Goal: Information Seeking & Learning: Get advice/opinions

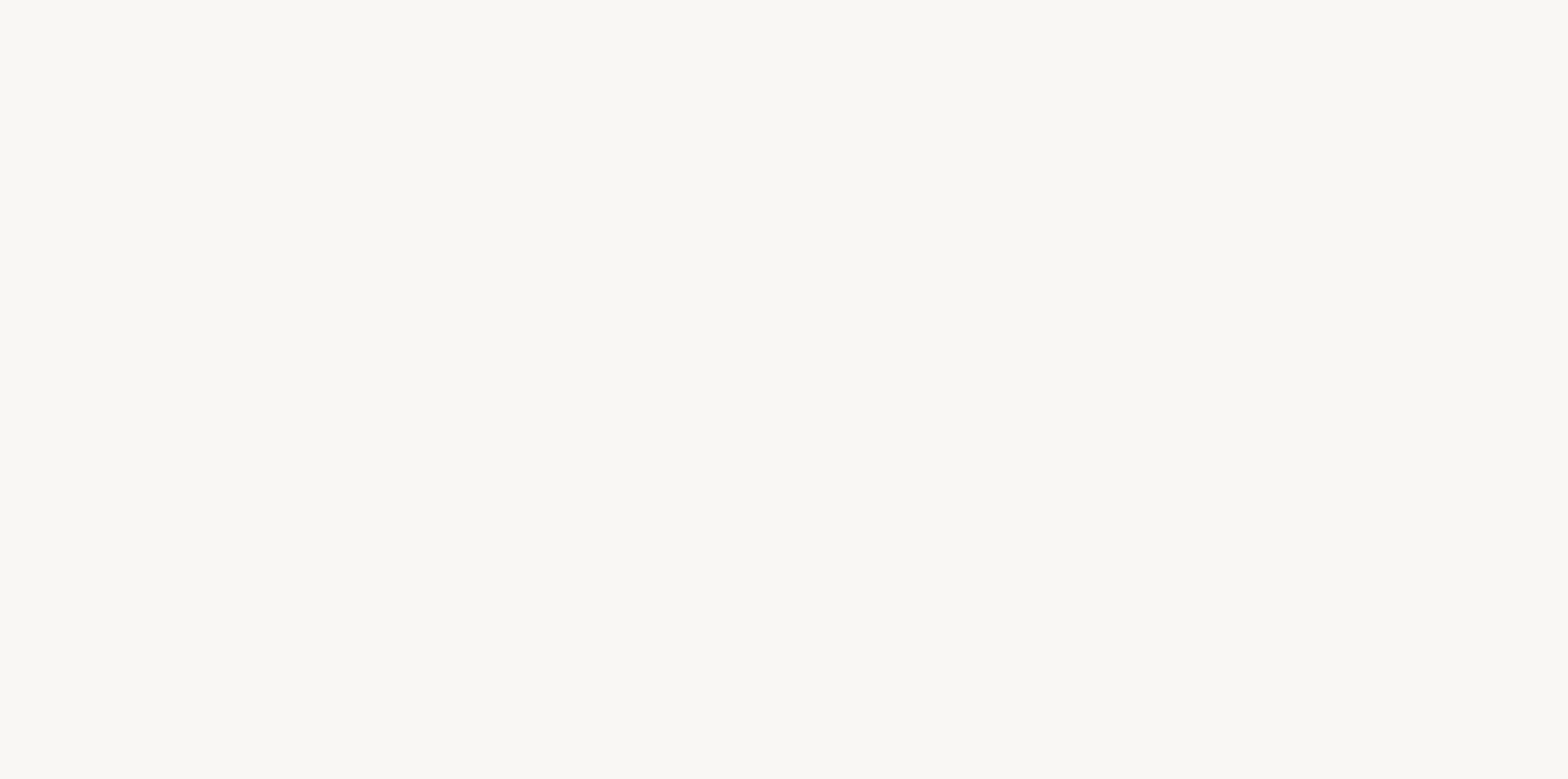
select select "BR"
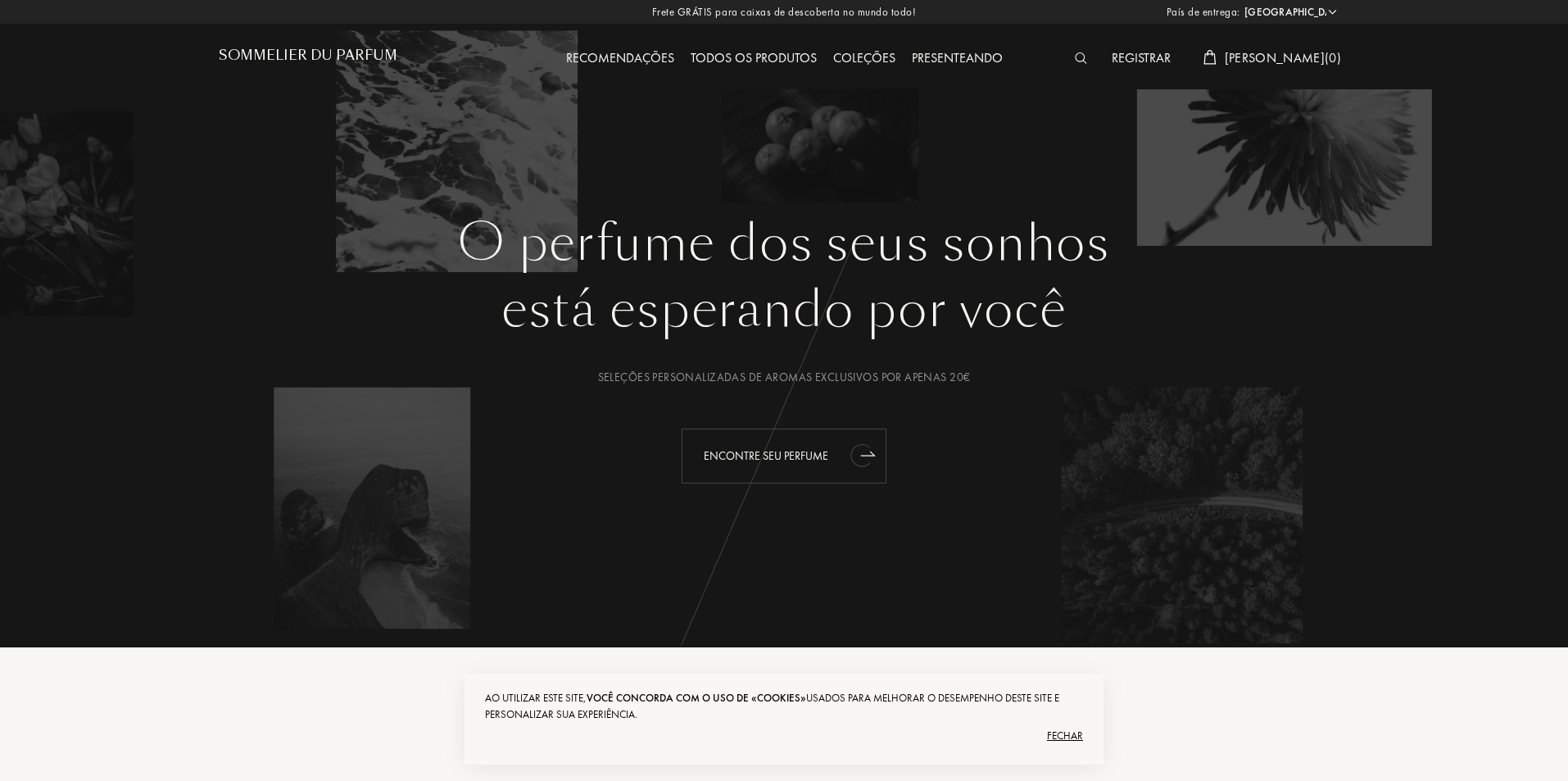
click at [829, 460] on div "Encontre seu perfume" at bounding box center [784, 456] width 205 height 54
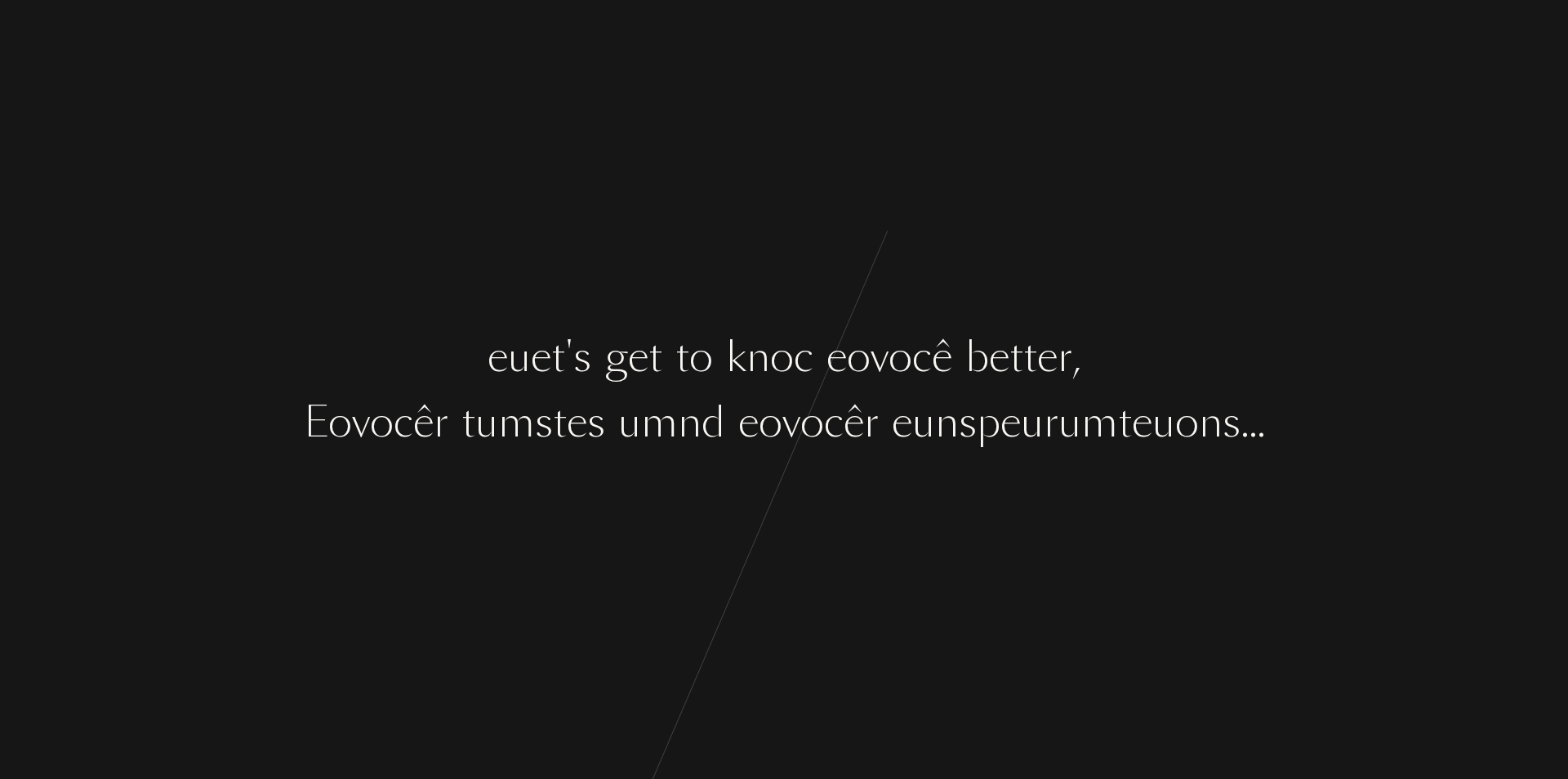
click at [1266, 161] on div "eu e t ' s g e t t o k n o c e o você b e t t e r , E o você r t um s t e s um …" at bounding box center [784, 390] width 1568 height 779
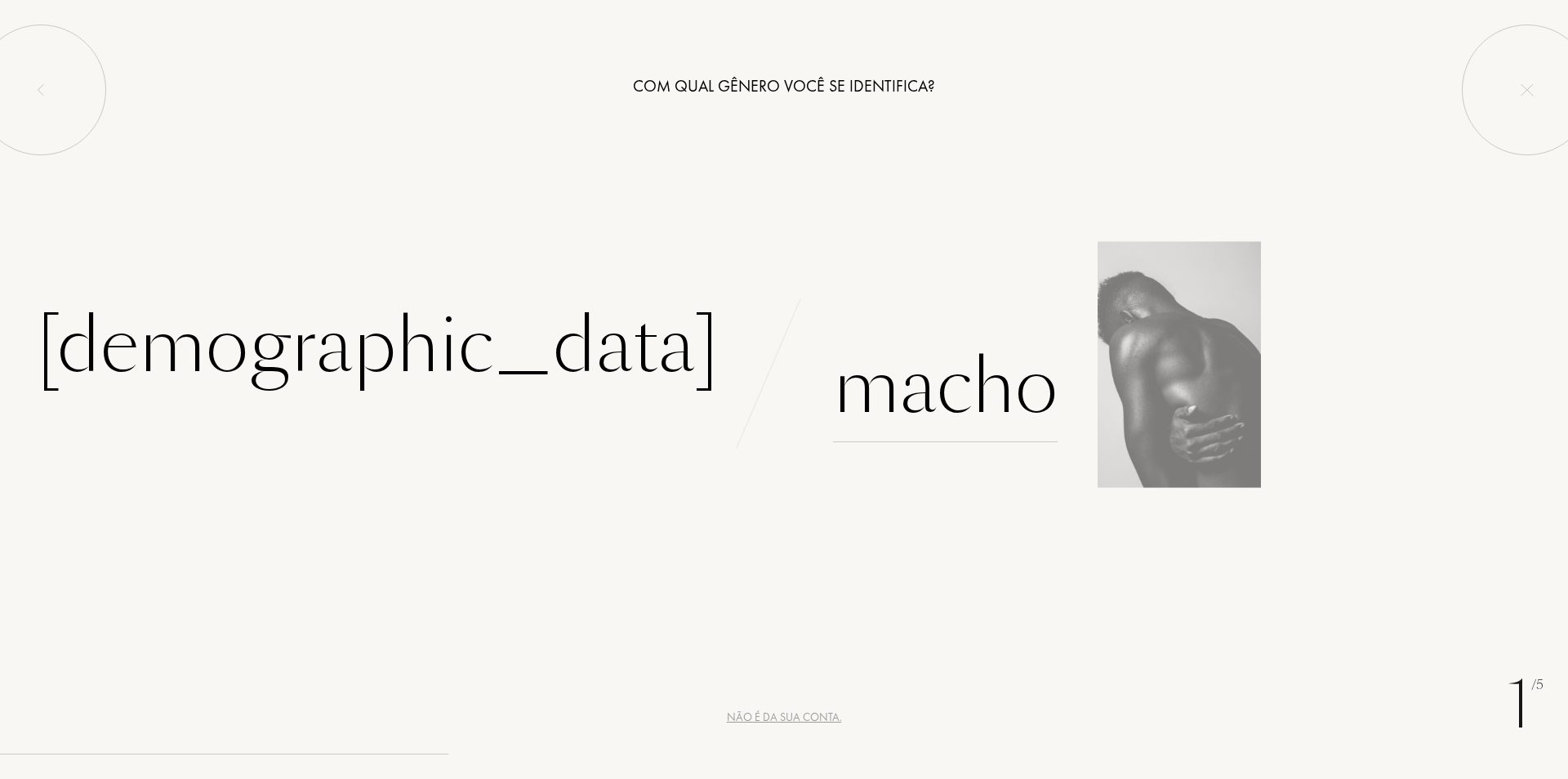
click at [935, 392] on font "Macho" at bounding box center [945, 387] width 225 height 103
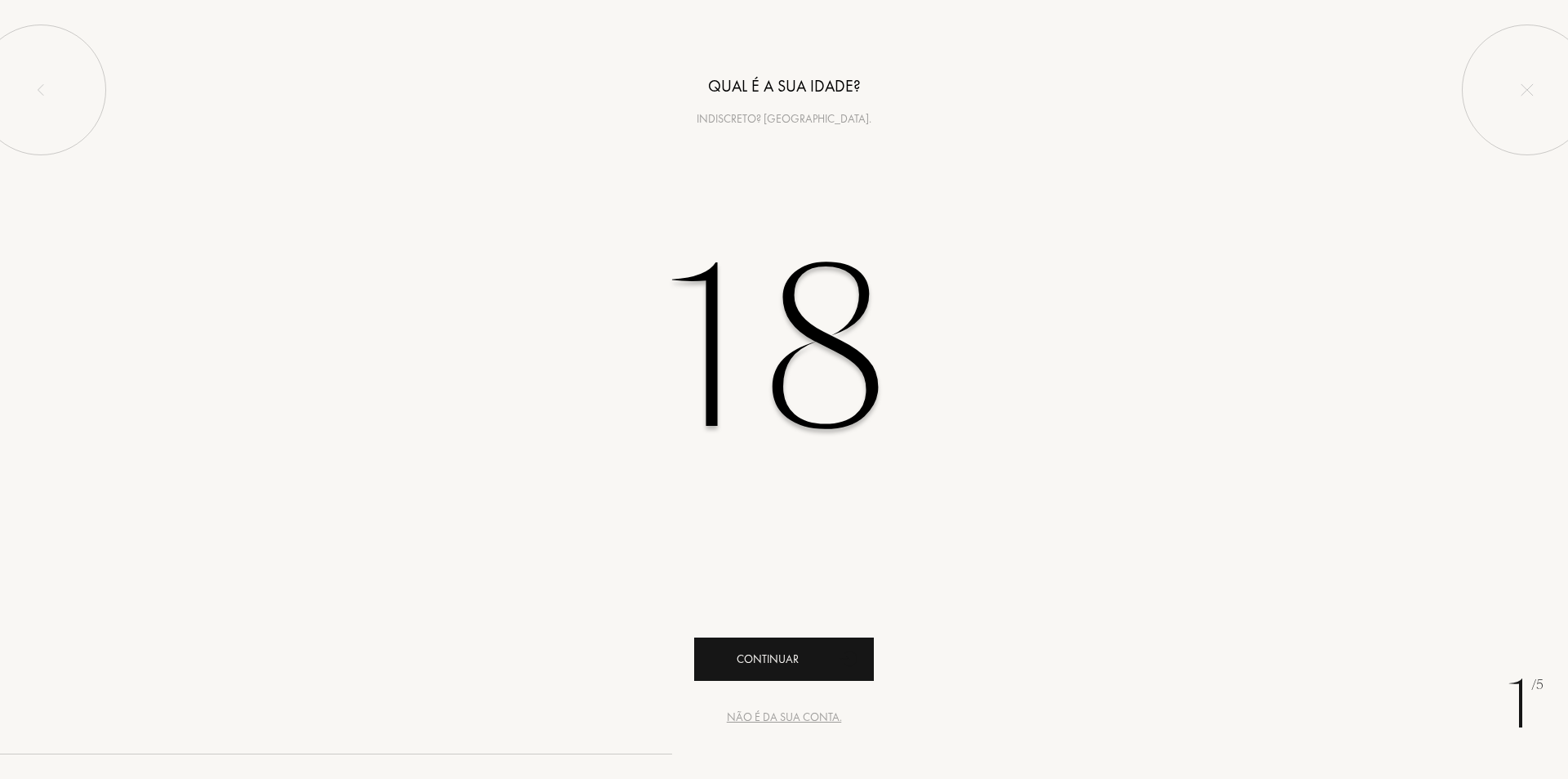
type input "18"
click at [821, 649] on div "Continuar" at bounding box center [784, 659] width 179 height 43
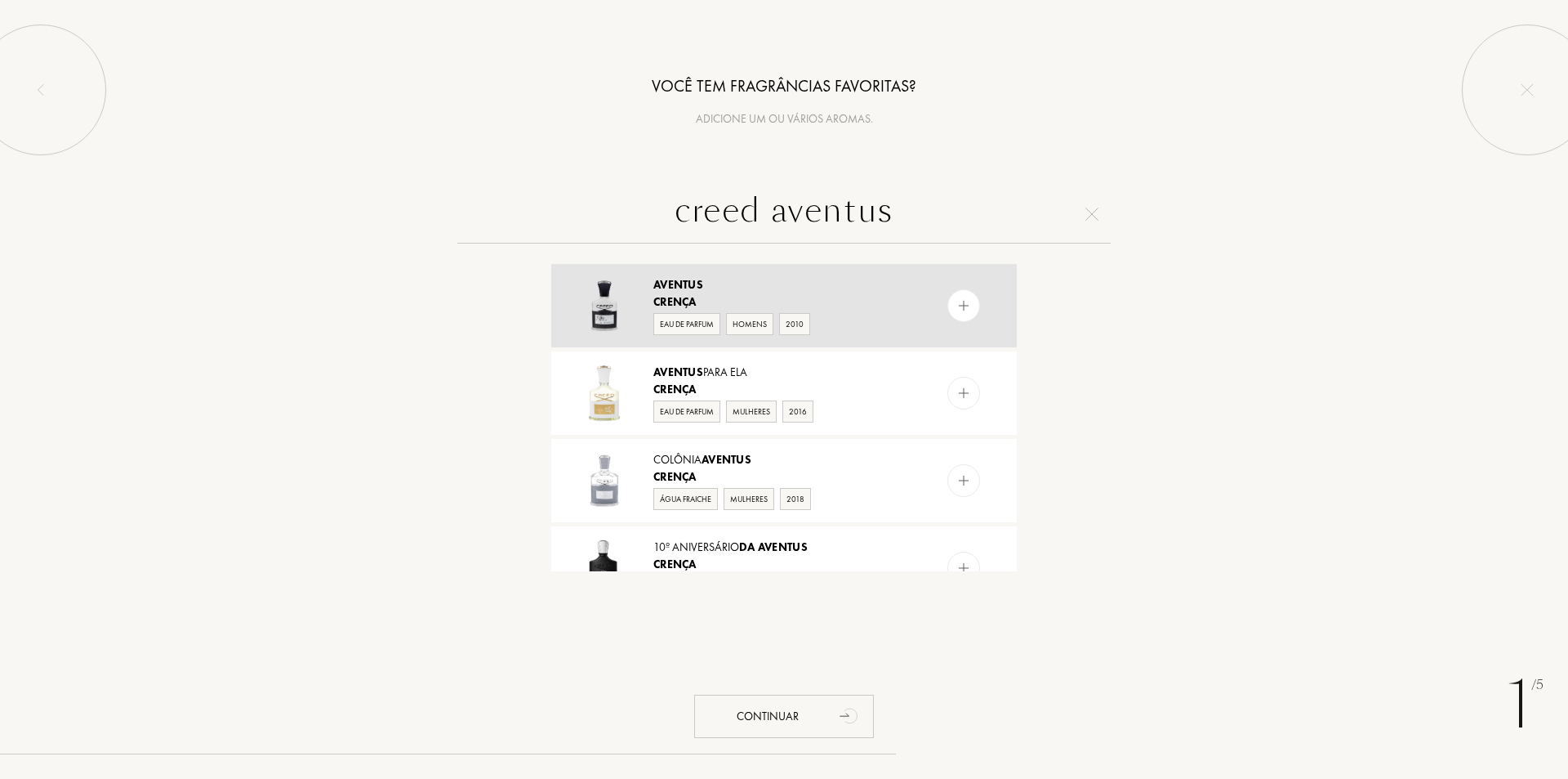
type input "creed aventus"
click at [759, 281] on div "Aventus" at bounding box center [783, 284] width 260 height 17
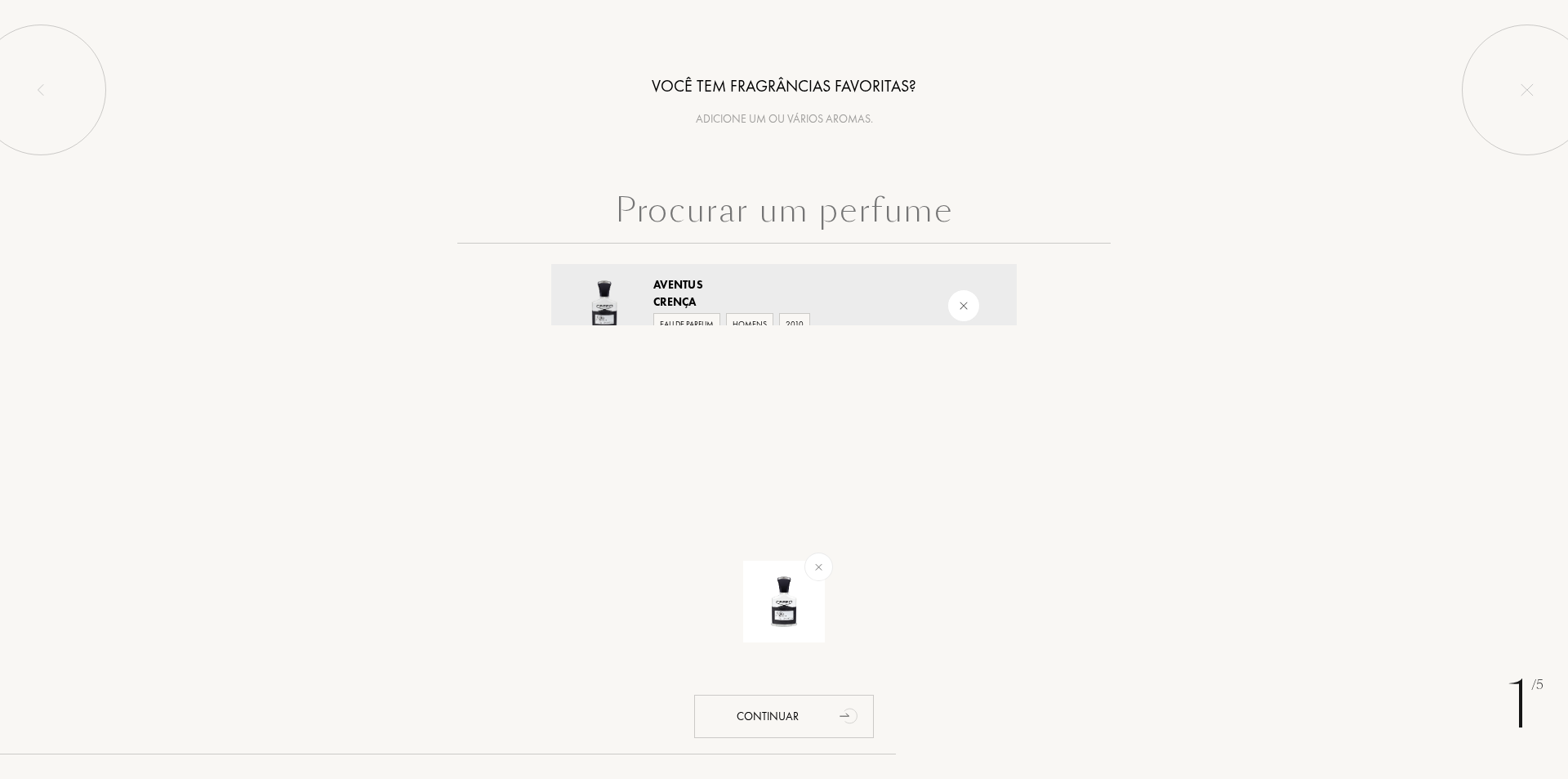
click at [860, 216] on input "text" at bounding box center [784, 214] width 654 height 59
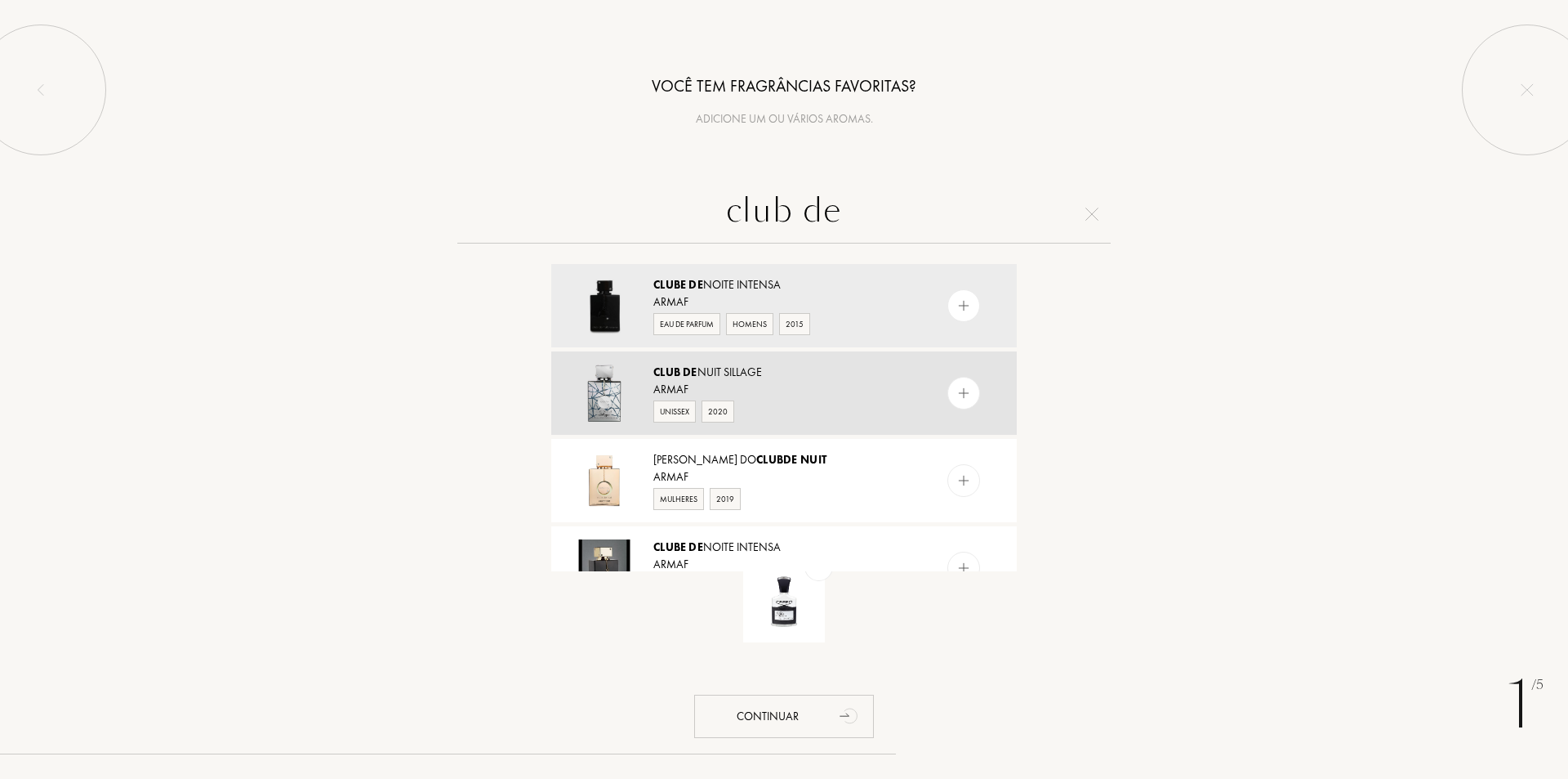
type input "club de"
click at [786, 388] on div "Armaf" at bounding box center [783, 389] width 260 height 17
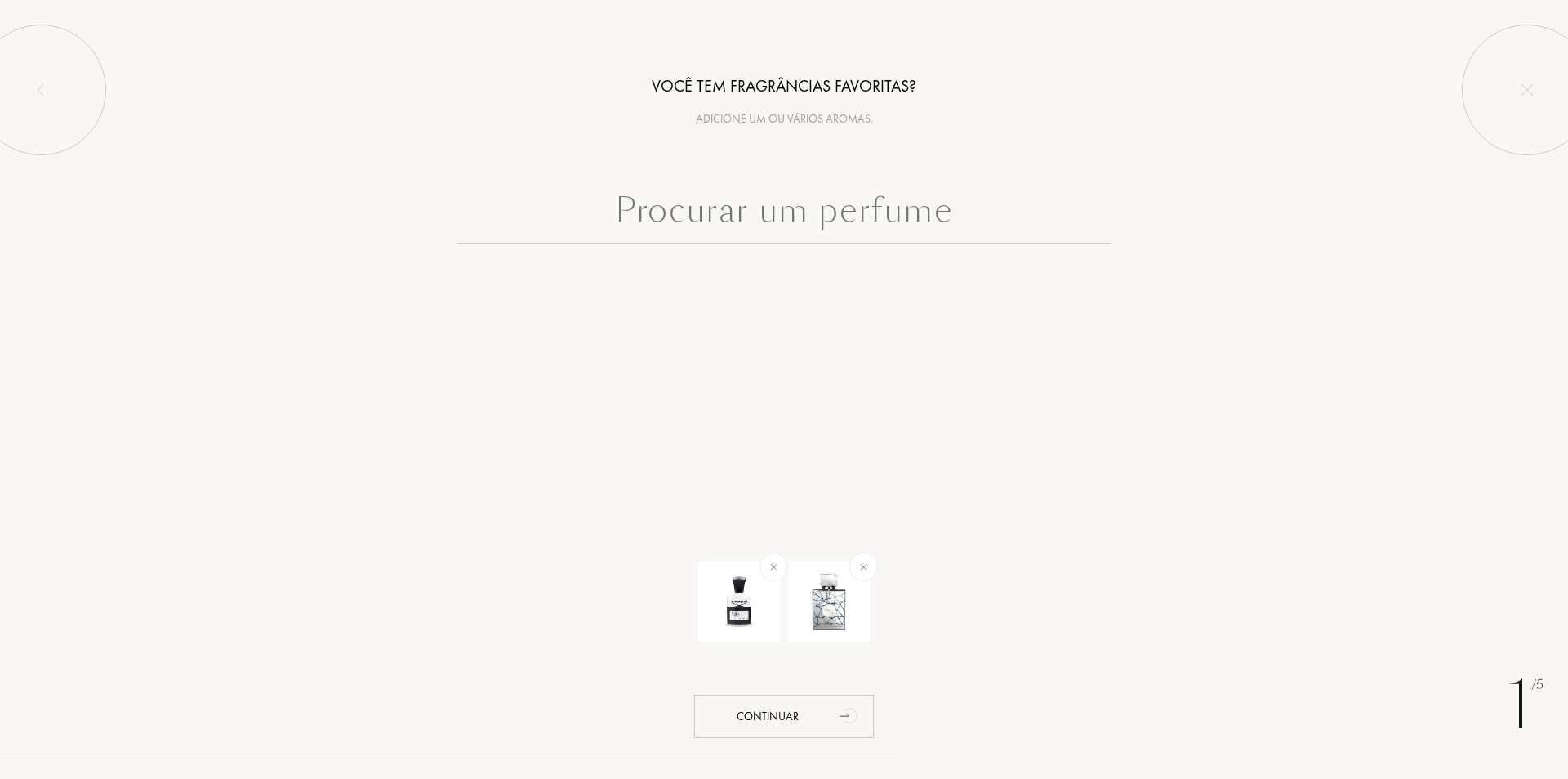
click at [849, 231] on input "text" at bounding box center [784, 214] width 654 height 59
type input "v"
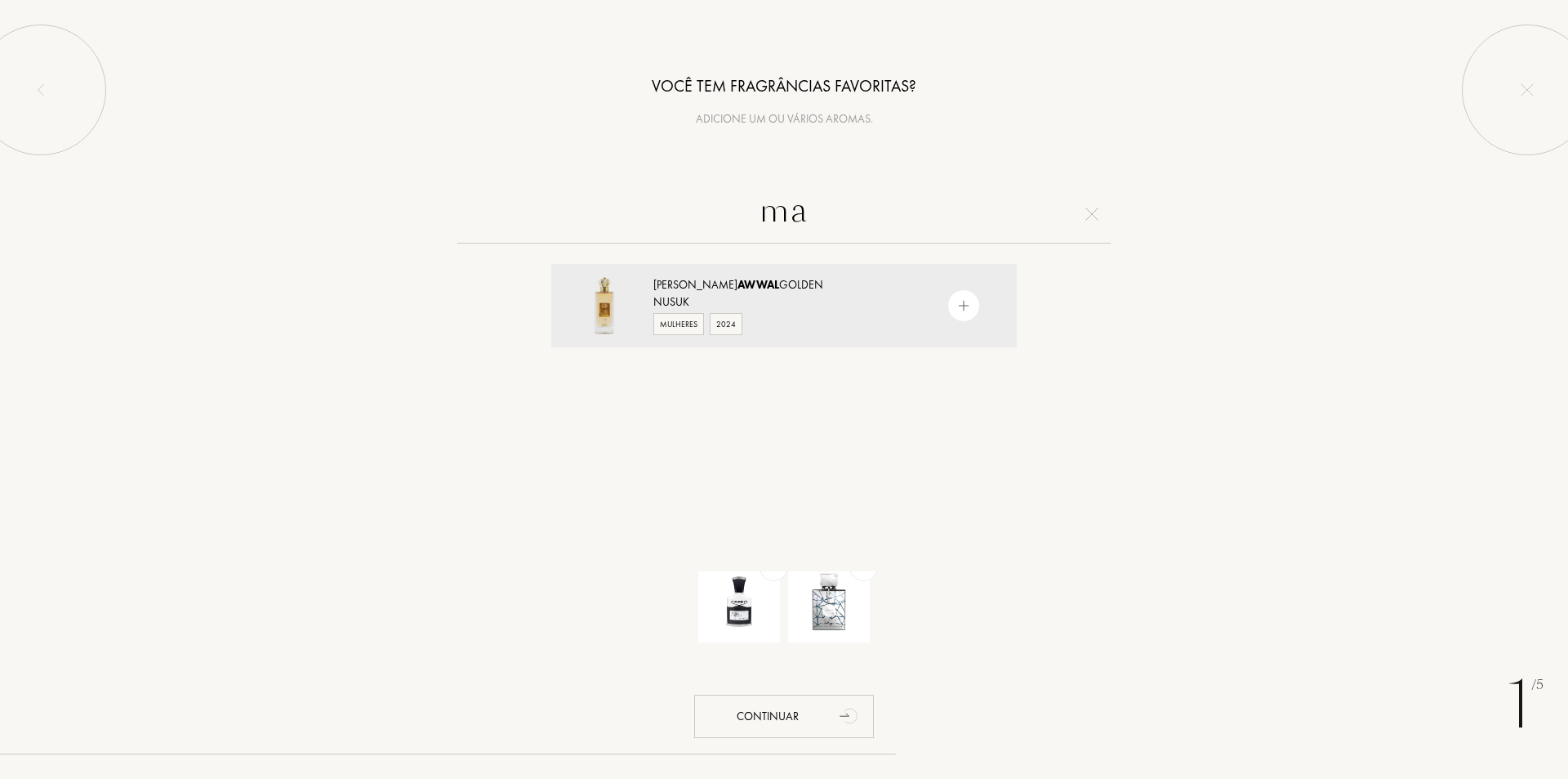
type input "m"
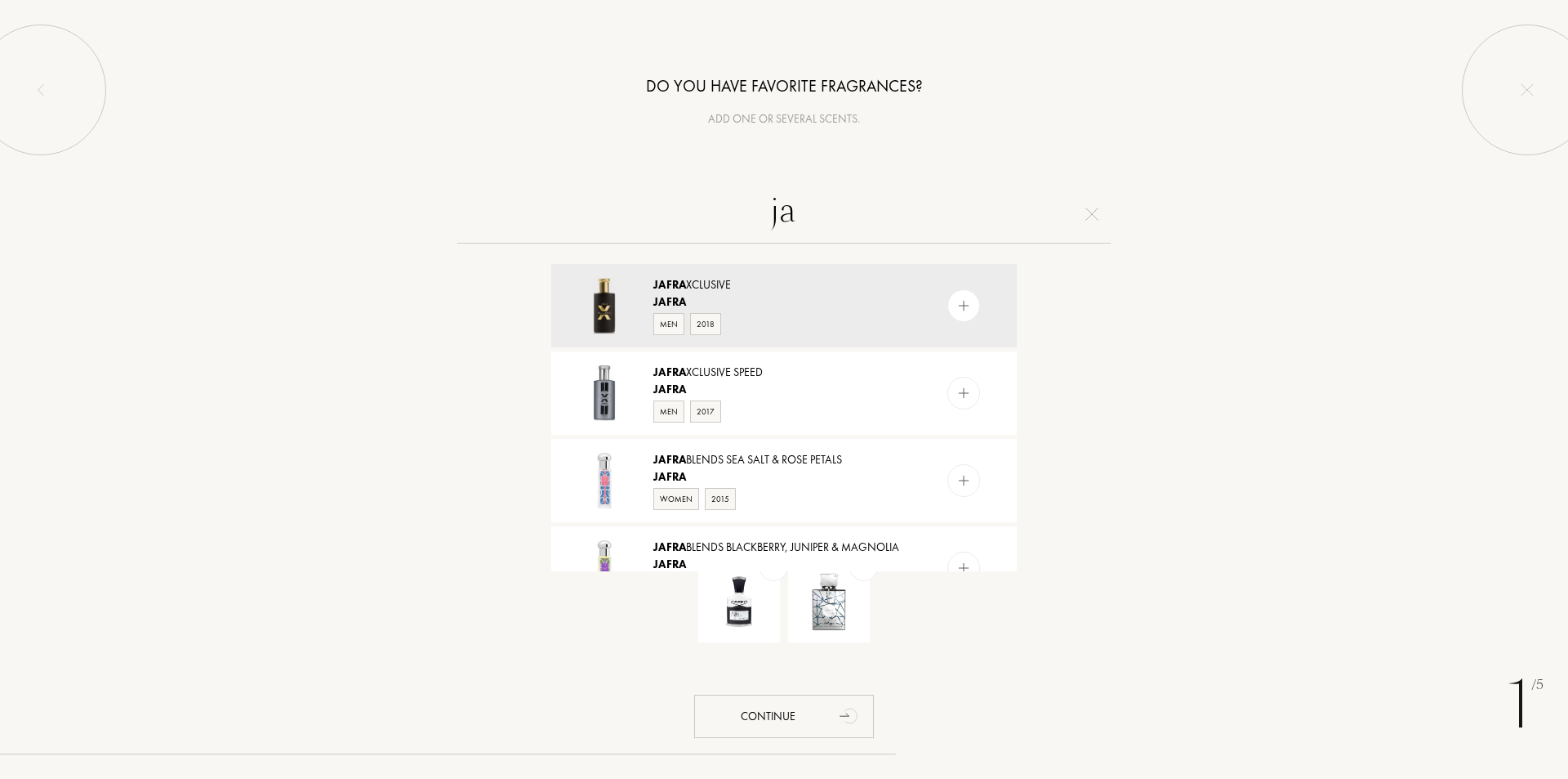
type input "j"
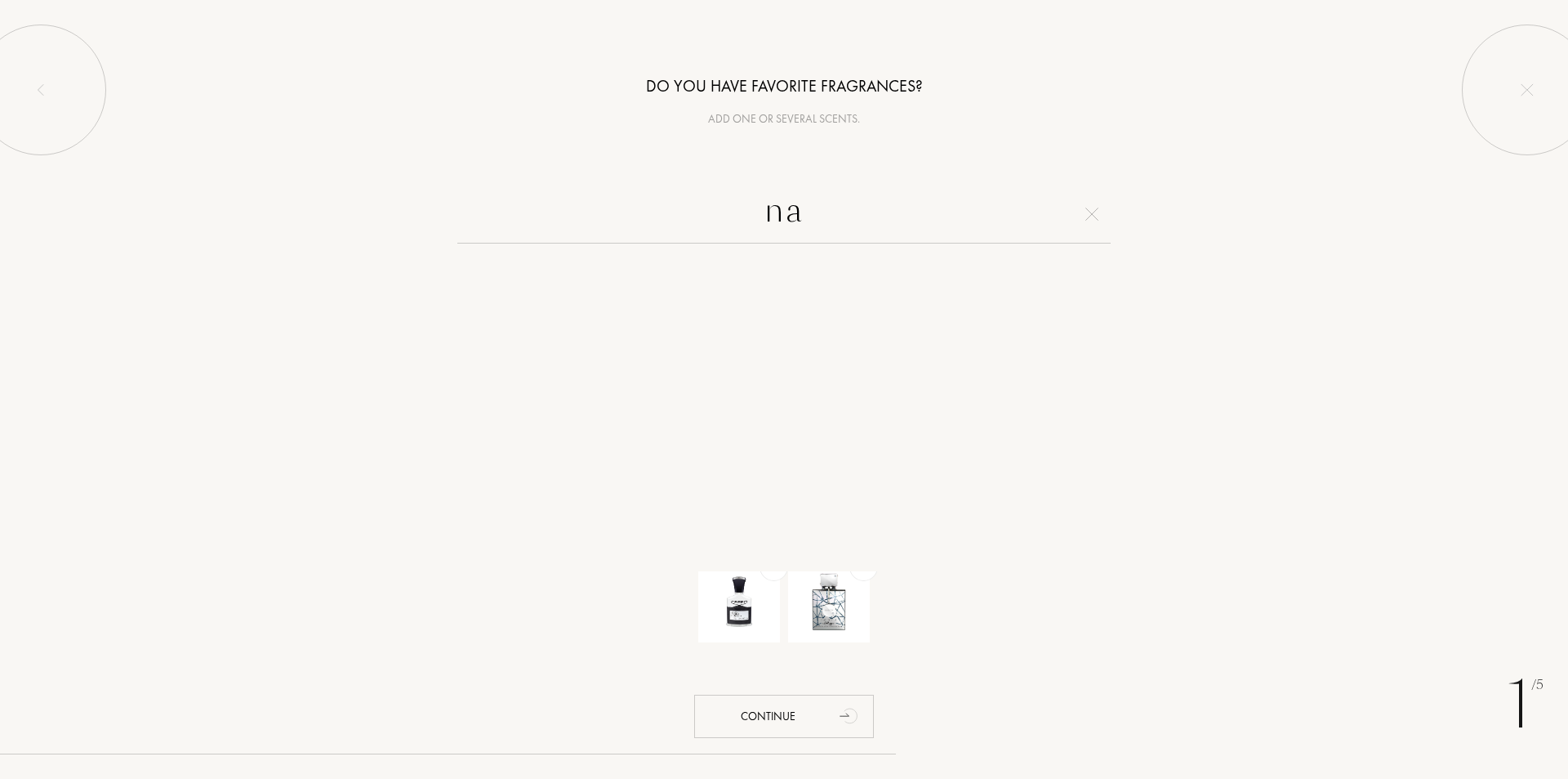
type input "n"
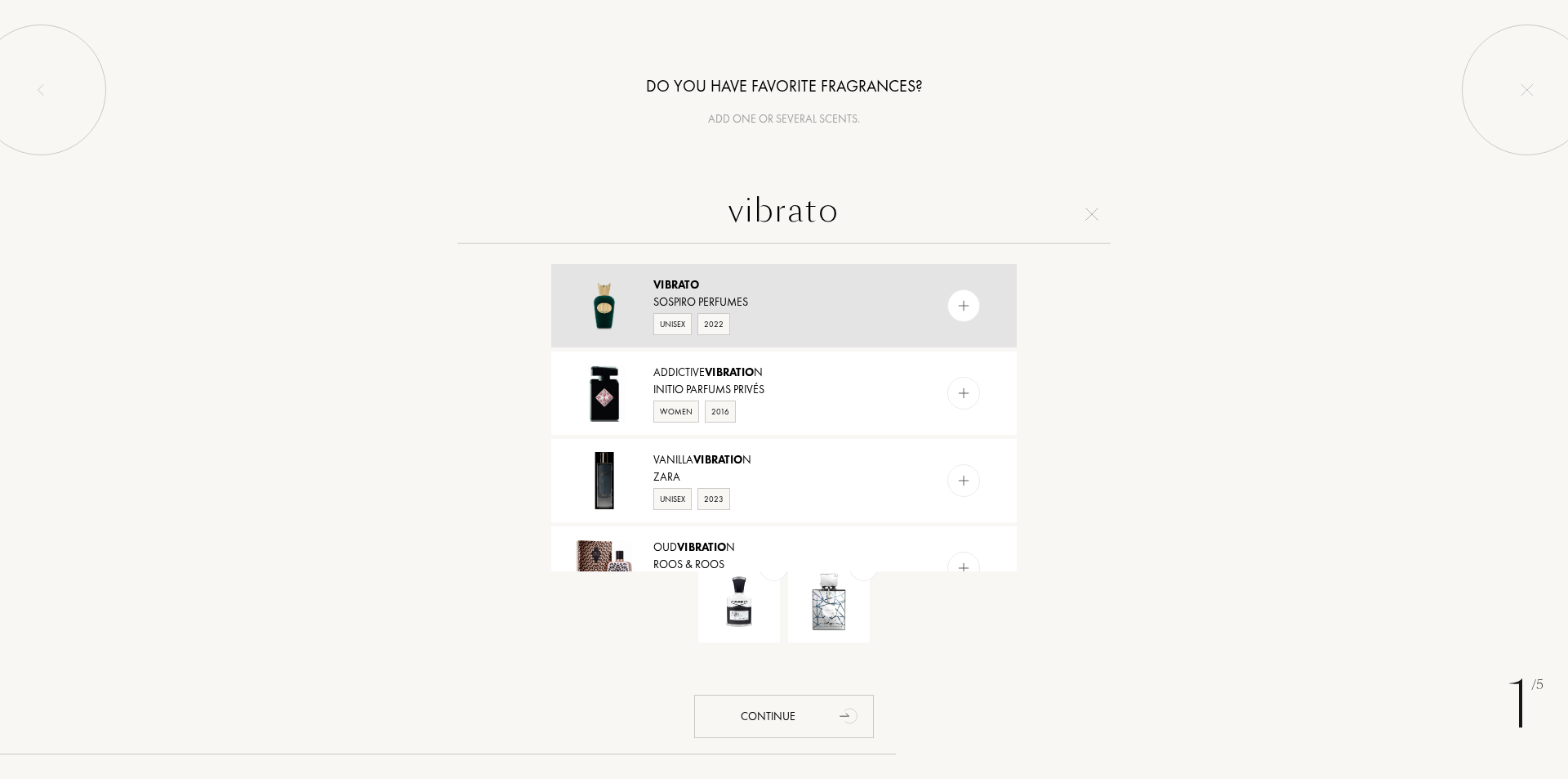
type input "vibrato"
click at [776, 300] on div "Sospiro Perfumes" at bounding box center [783, 302] width 260 height 17
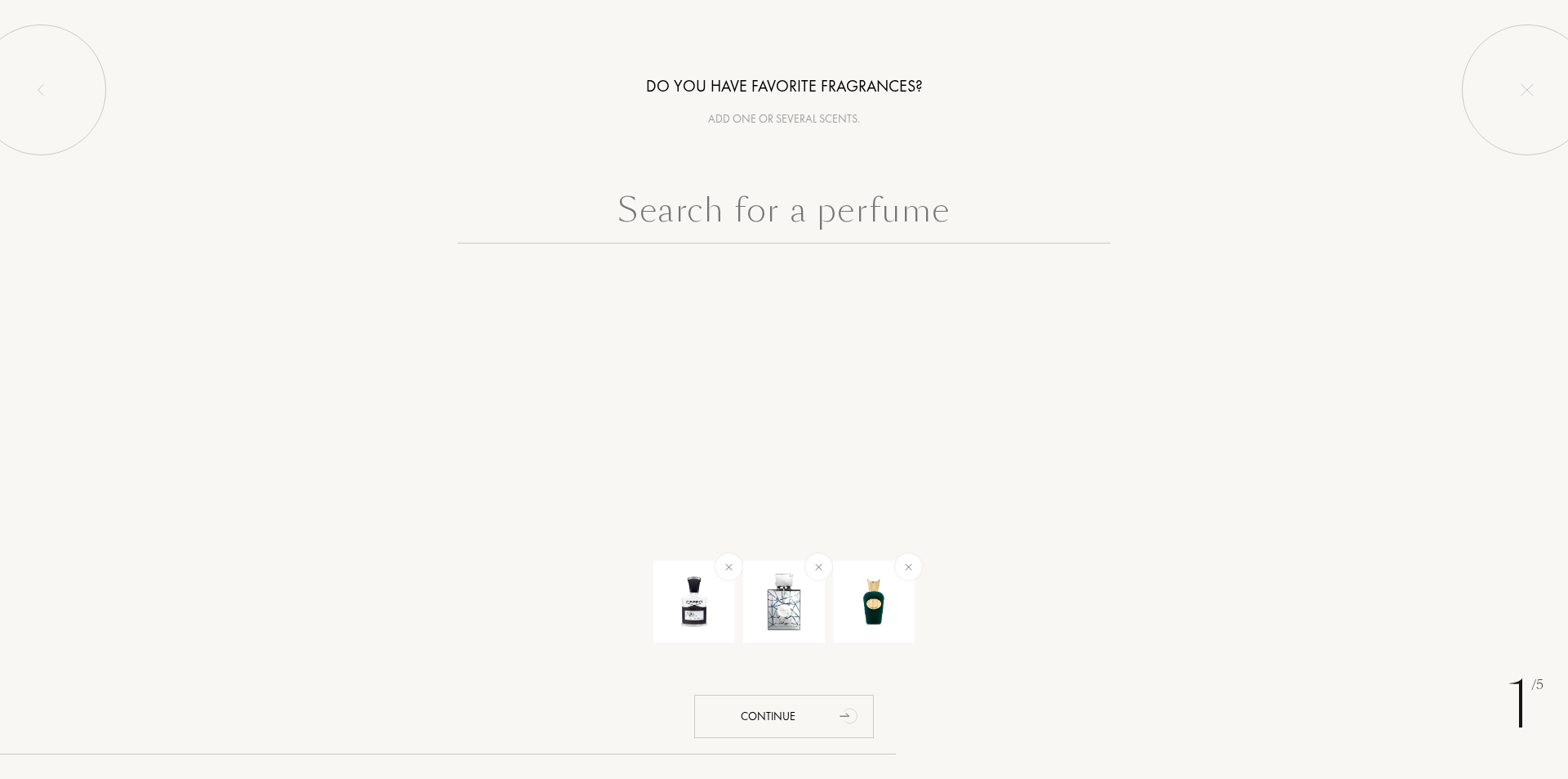
click at [786, 221] on input "text" at bounding box center [784, 214] width 654 height 59
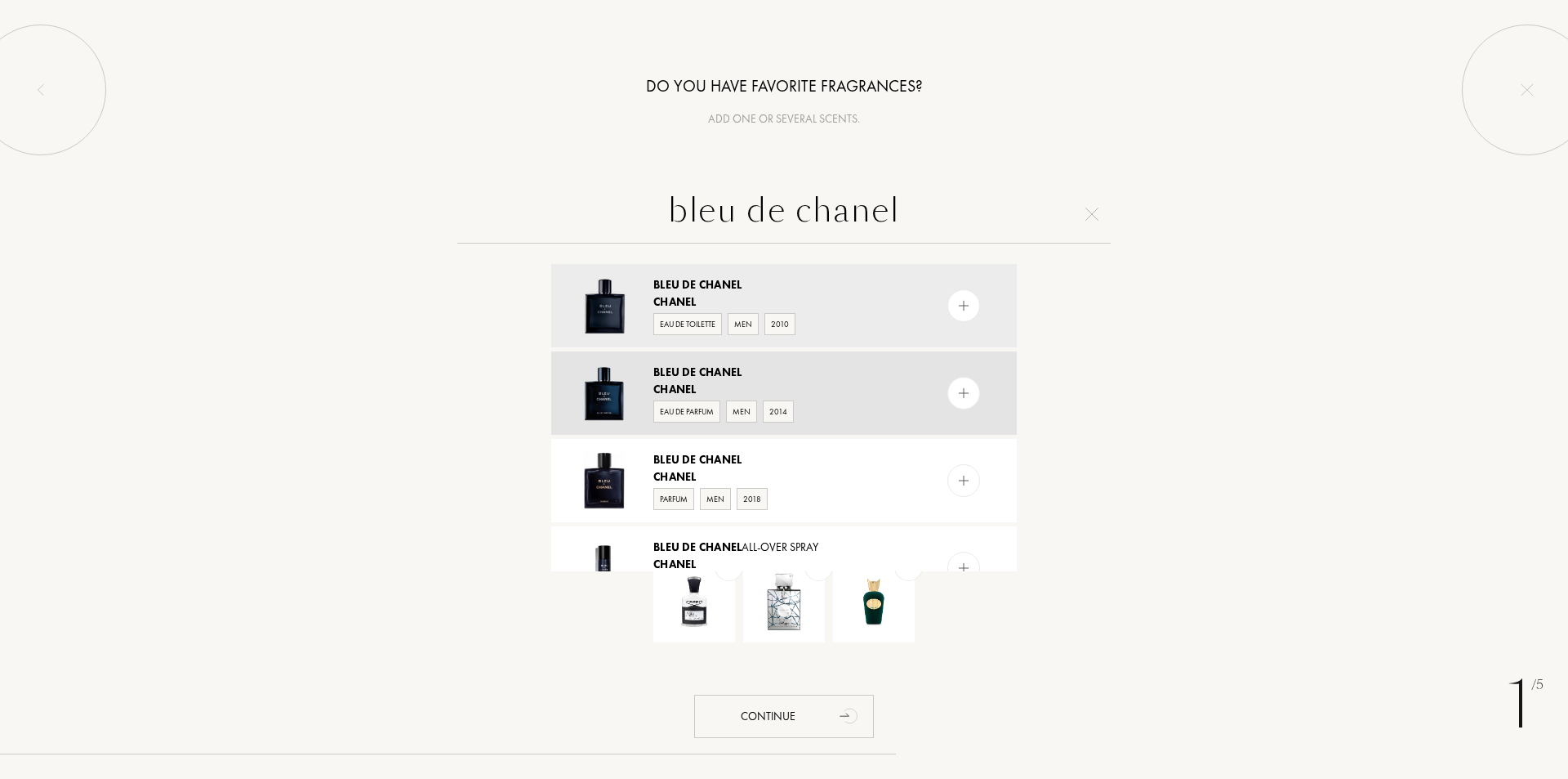
type input "bleu de chanel"
click at [722, 380] on div "Chanel" at bounding box center [783, 389] width 260 height 17
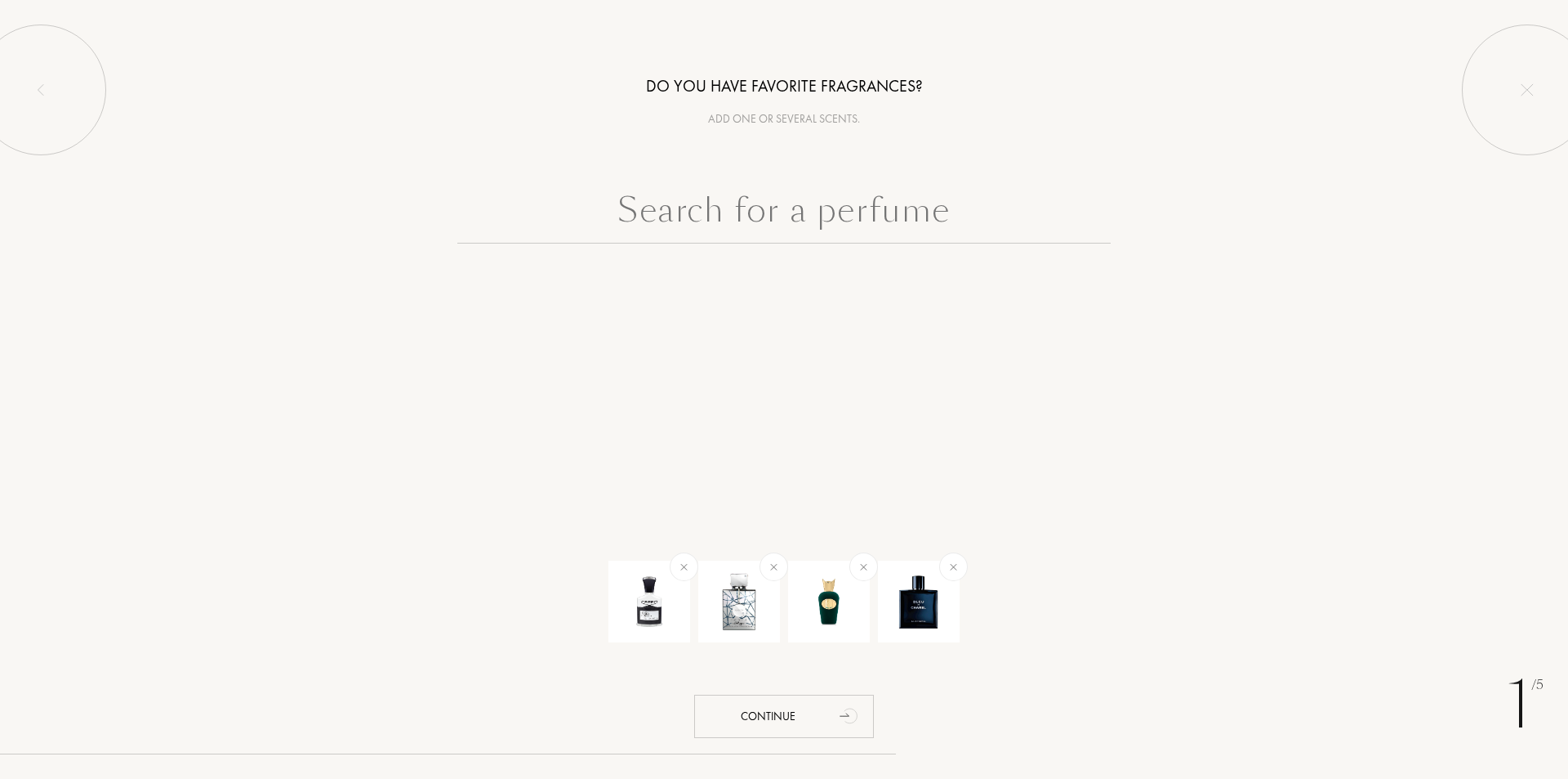
click at [680, 213] on input "text" at bounding box center [784, 214] width 654 height 59
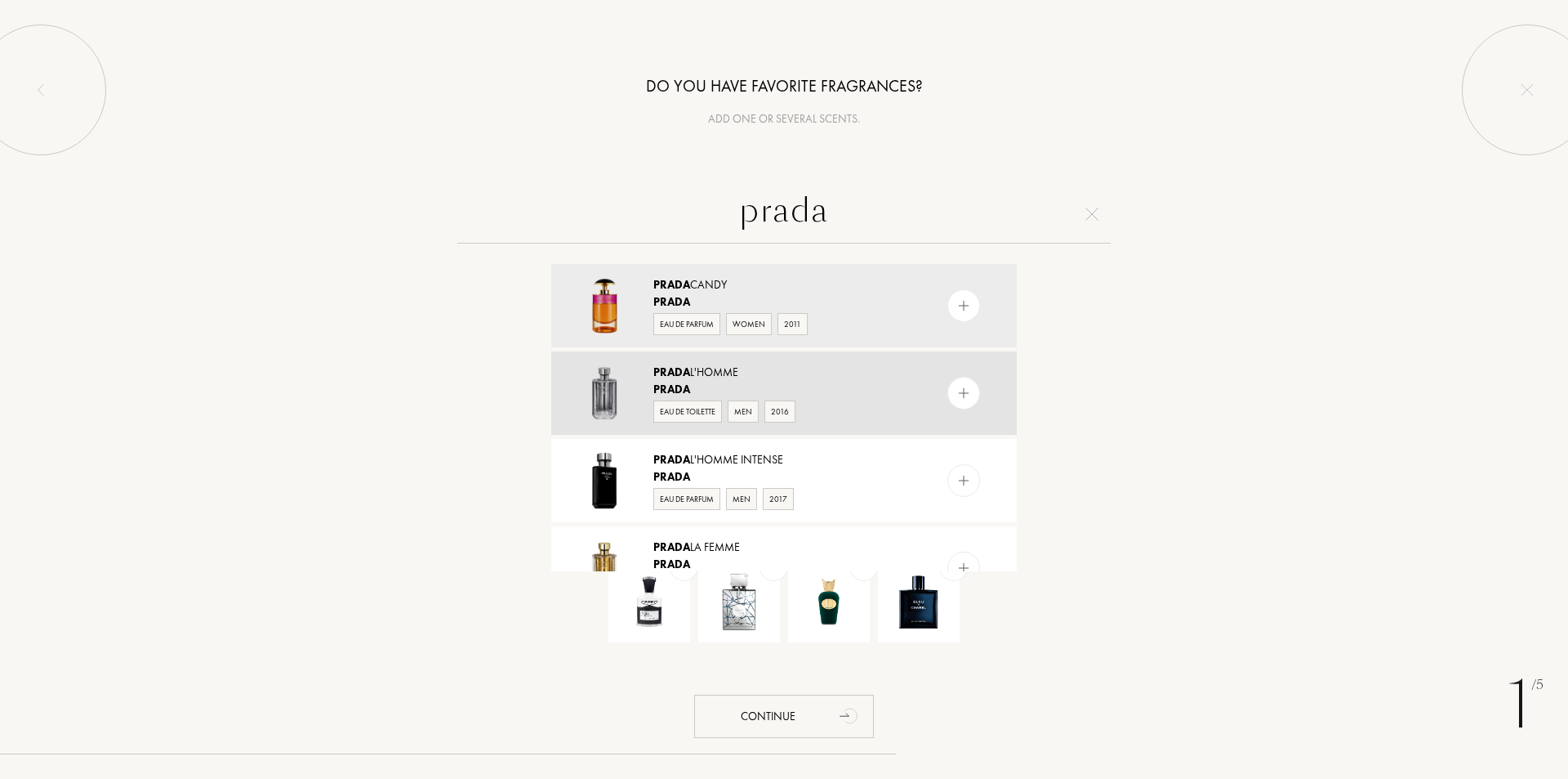
type input "prada"
click at [631, 372] on img at bounding box center [604, 392] width 57 height 57
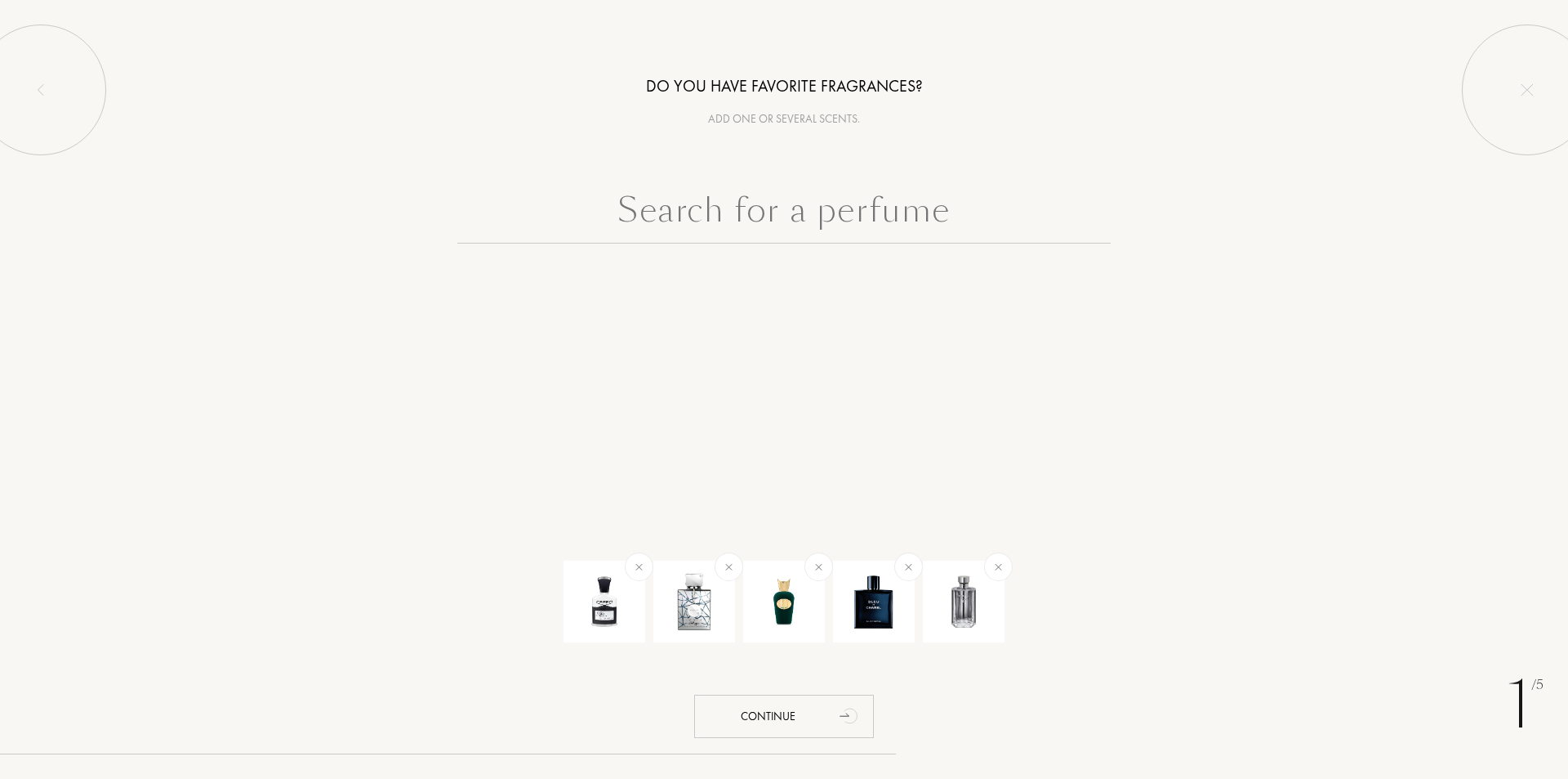
click at [783, 221] on input "text" at bounding box center [784, 214] width 654 height 59
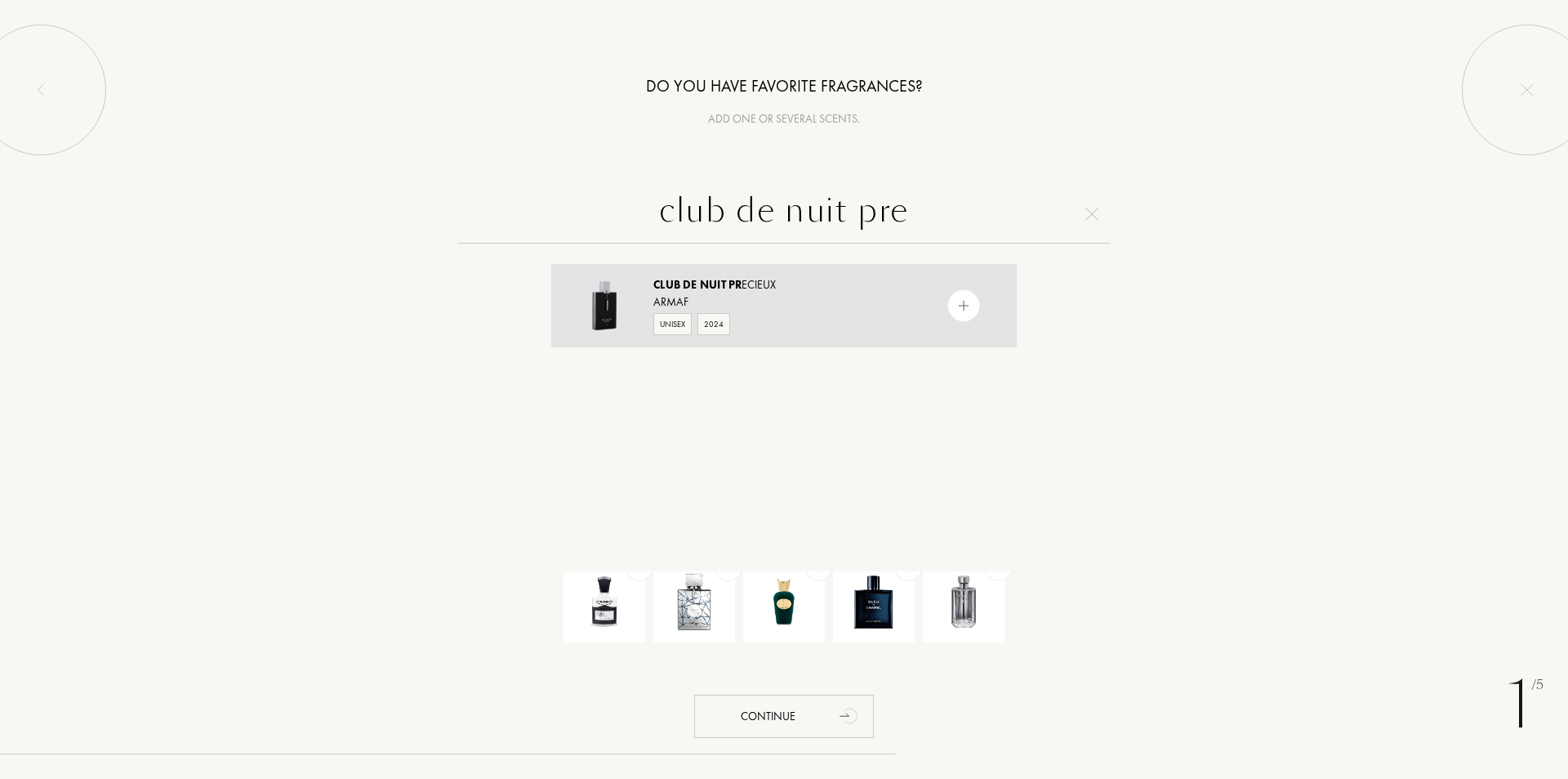
type input "club de nuit pre"
click at [748, 309] on div "Armaf" at bounding box center [783, 302] width 260 height 17
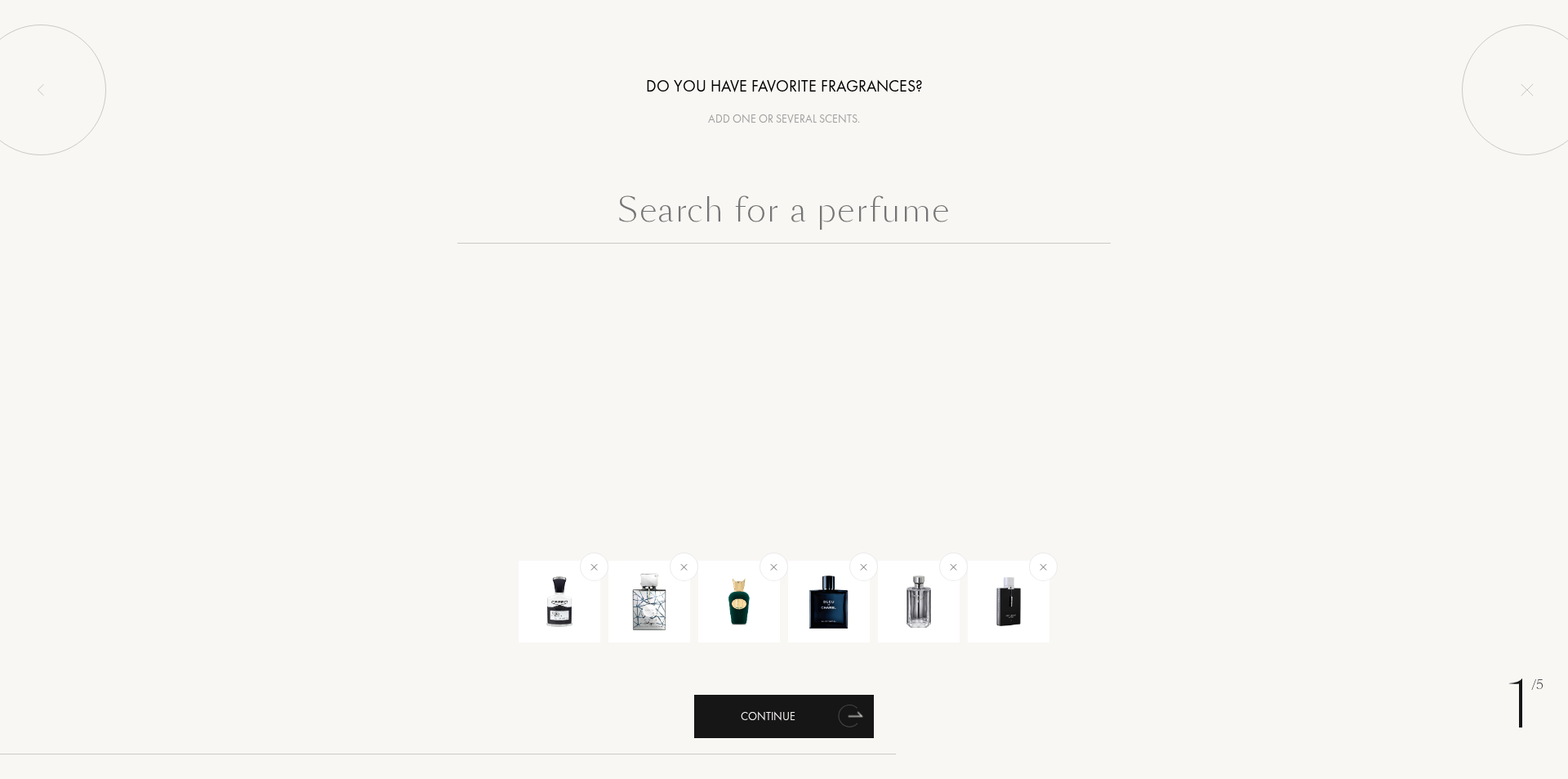
click at [810, 706] on div "Continue" at bounding box center [784, 716] width 179 height 43
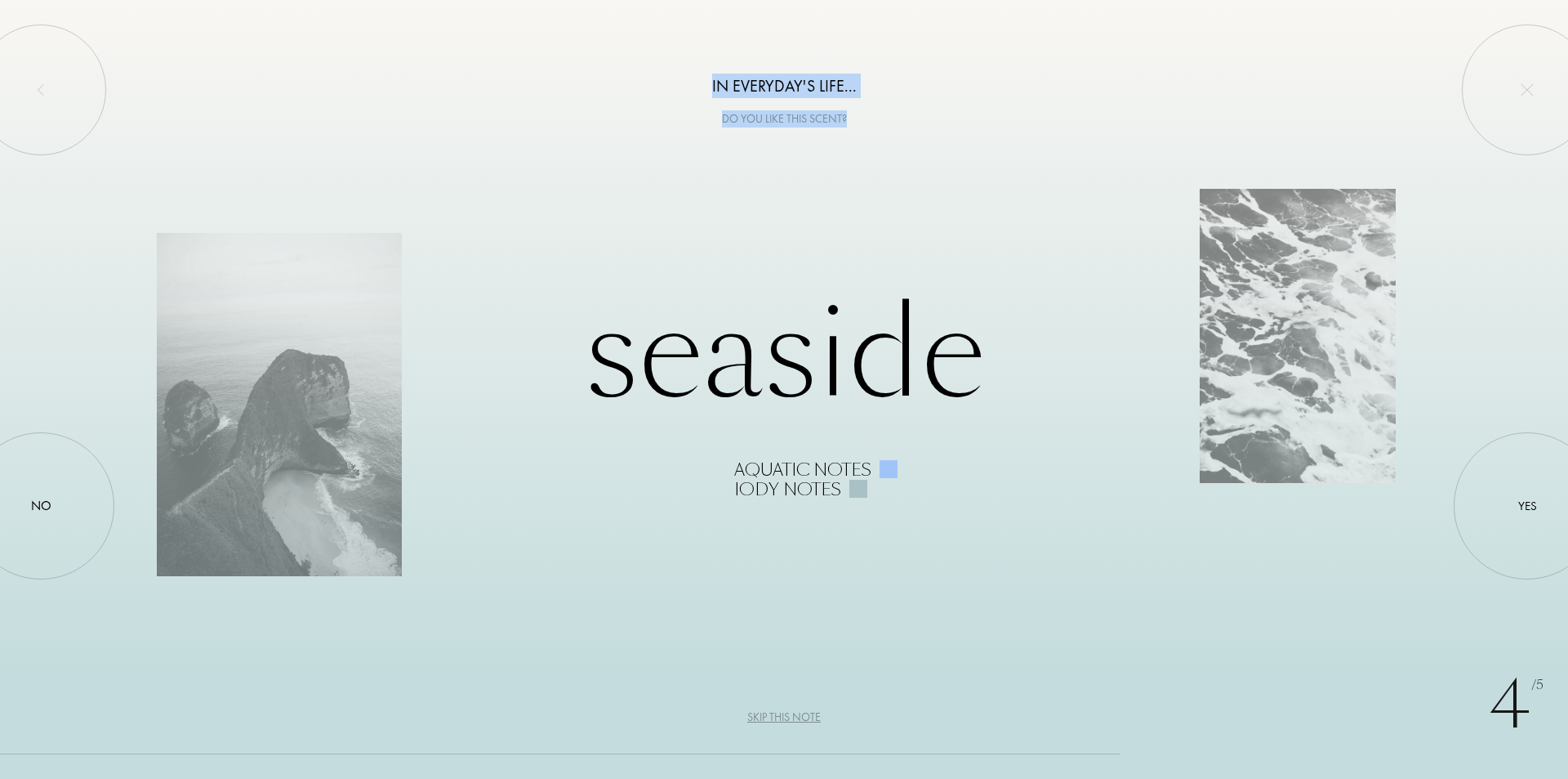
drag, startPoint x: 712, startPoint y: 85, endPoint x: 840, endPoint y: 120, distance: 132.7
click at [860, 123] on div "In everyday's life... Do you like this scent?" at bounding box center [784, 63] width 1568 height 128
click at [817, 88] on div "In everyday's life..." at bounding box center [784, 85] width 1568 height 24
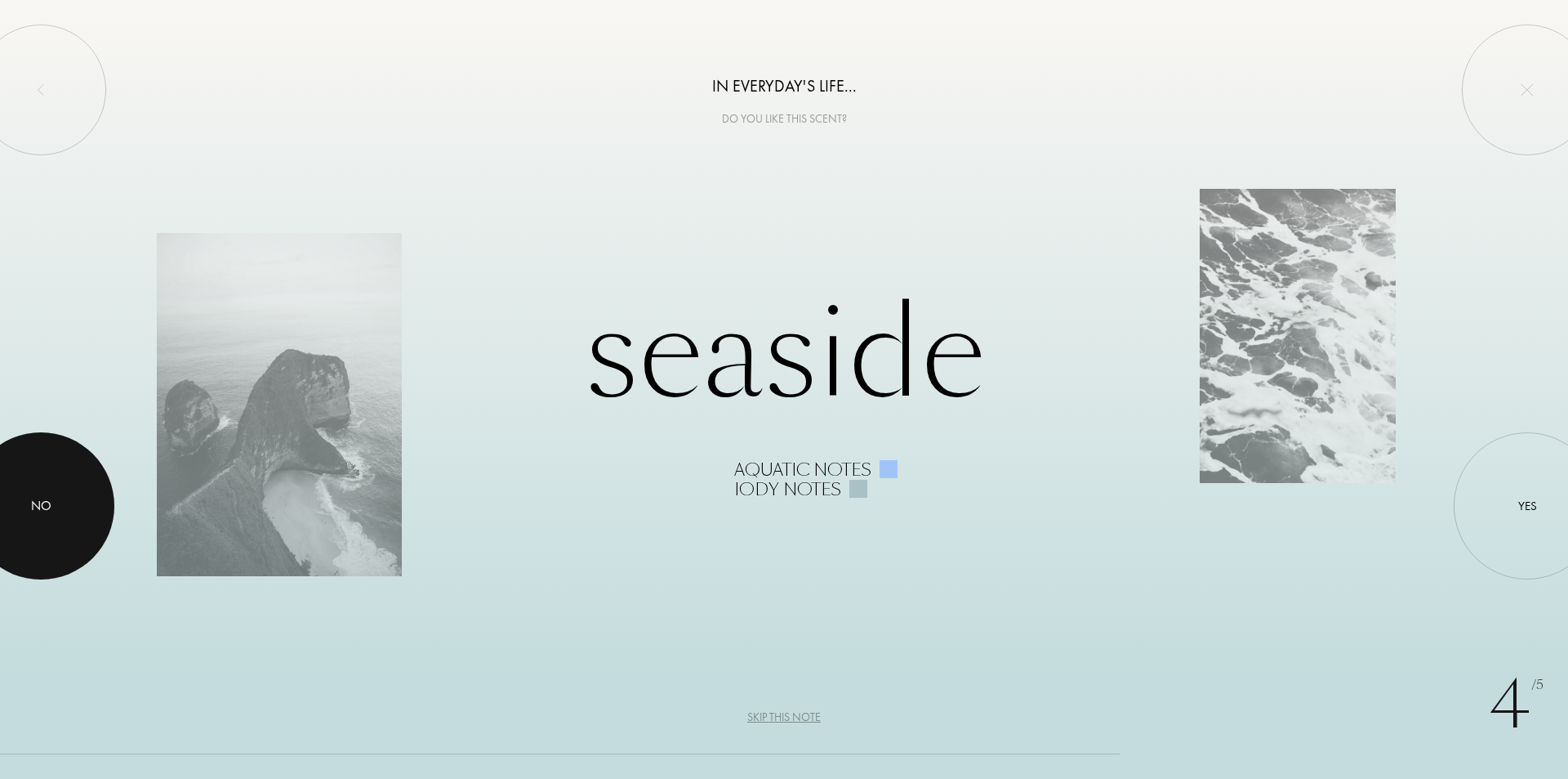
click at [88, 512] on div at bounding box center [41, 505] width 147 height 147
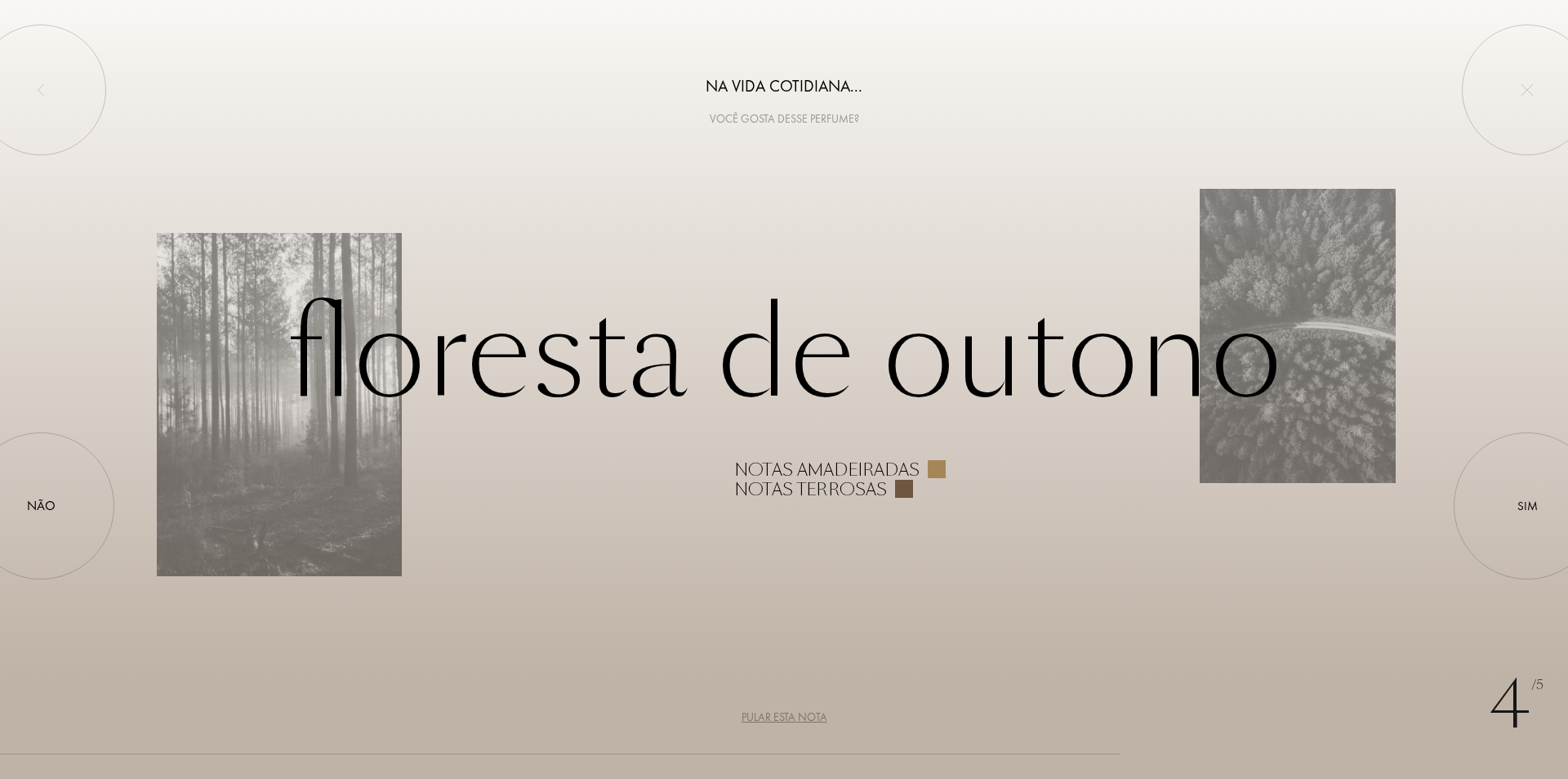
click at [928, 66] on div "Na vida cotidiana... Você gosta desse perfume?" at bounding box center [784, 63] width 1568 height 128
click at [58, 522] on div at bounding box center [41, 505] width 147 height 147
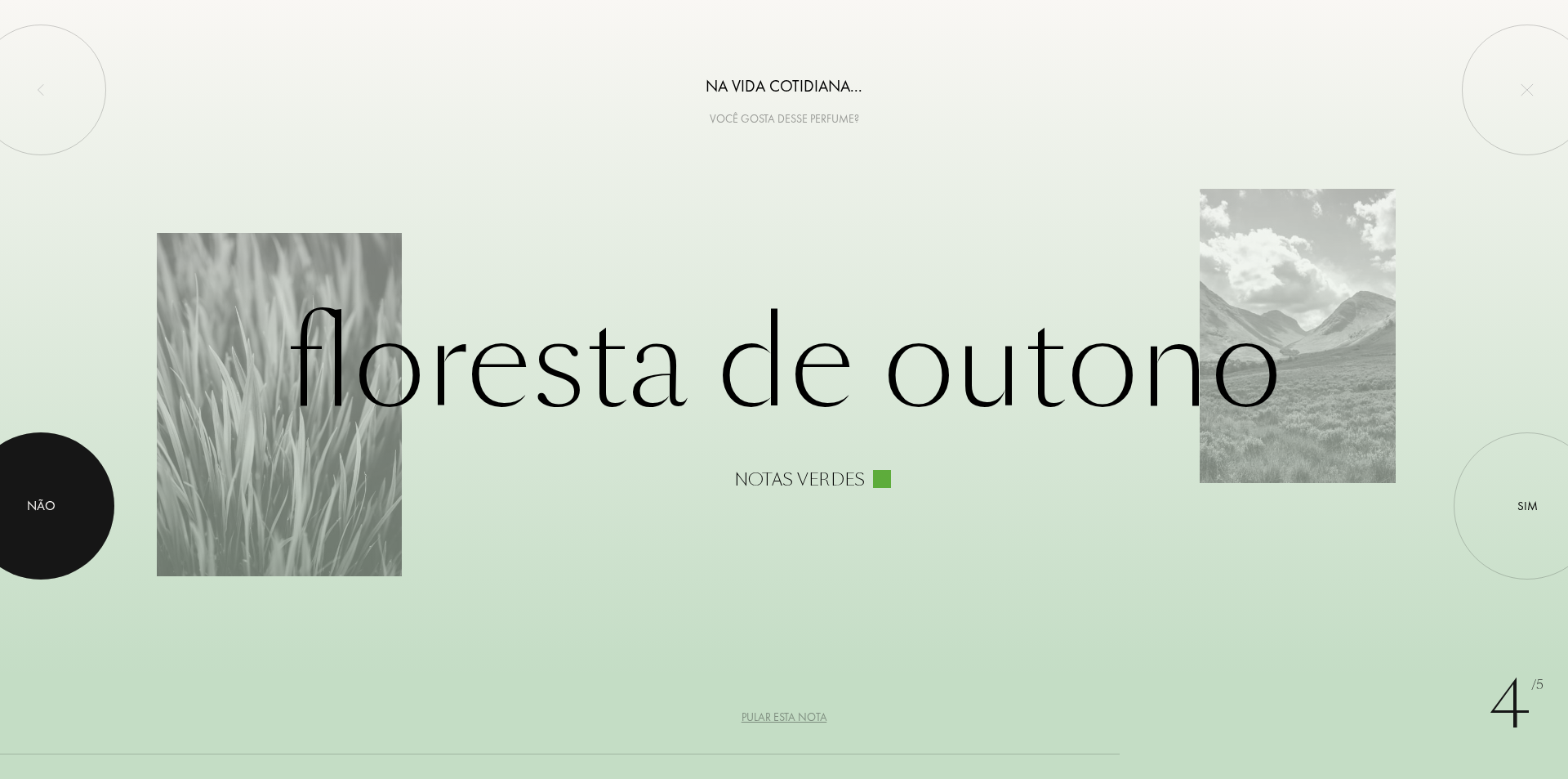
click at [80, 522] on div at bounding box center [41, 505] width 147 height 147
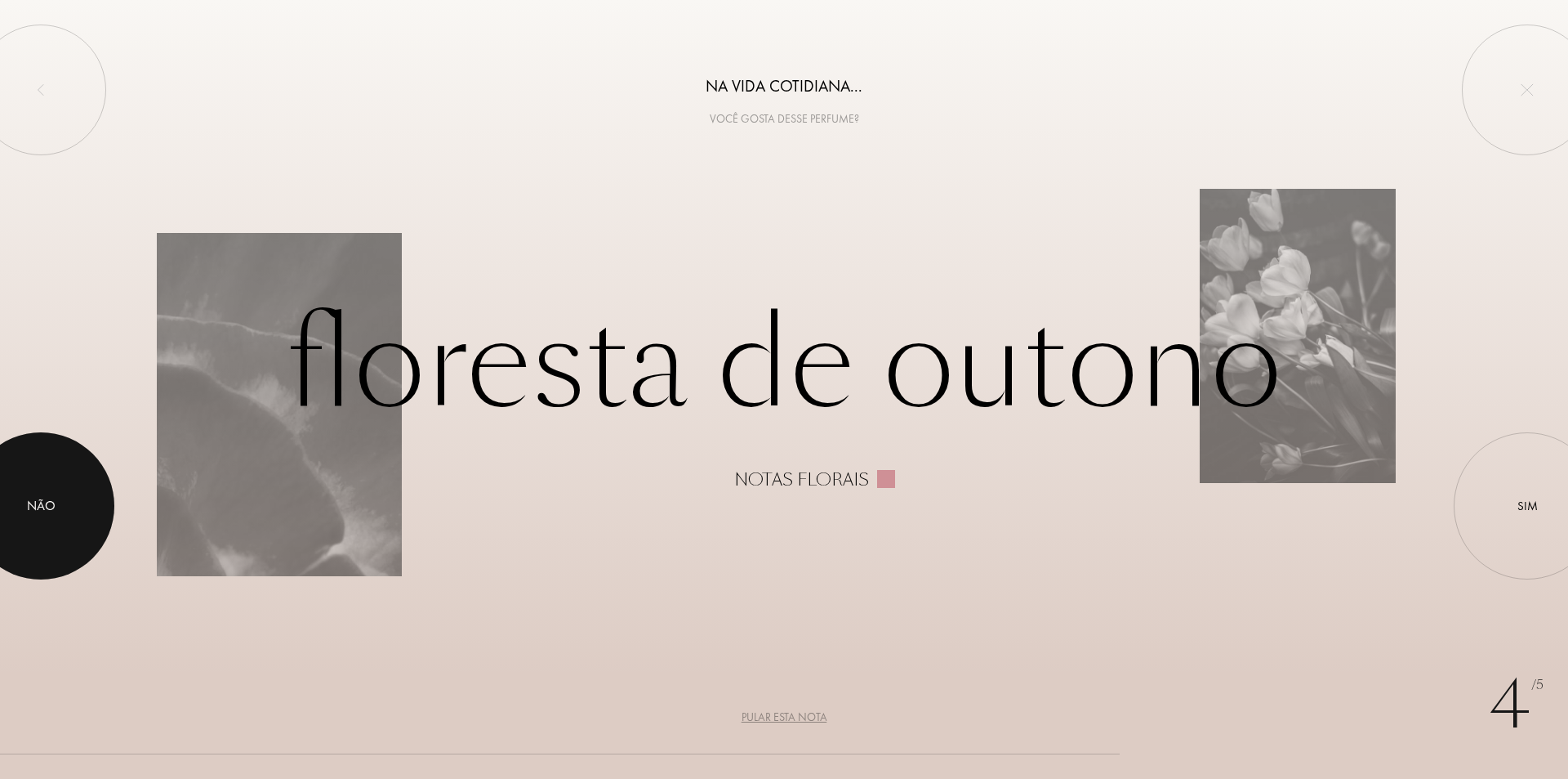
click at [88, 515] on div at bounding box center [41, 505] width 147 height 147
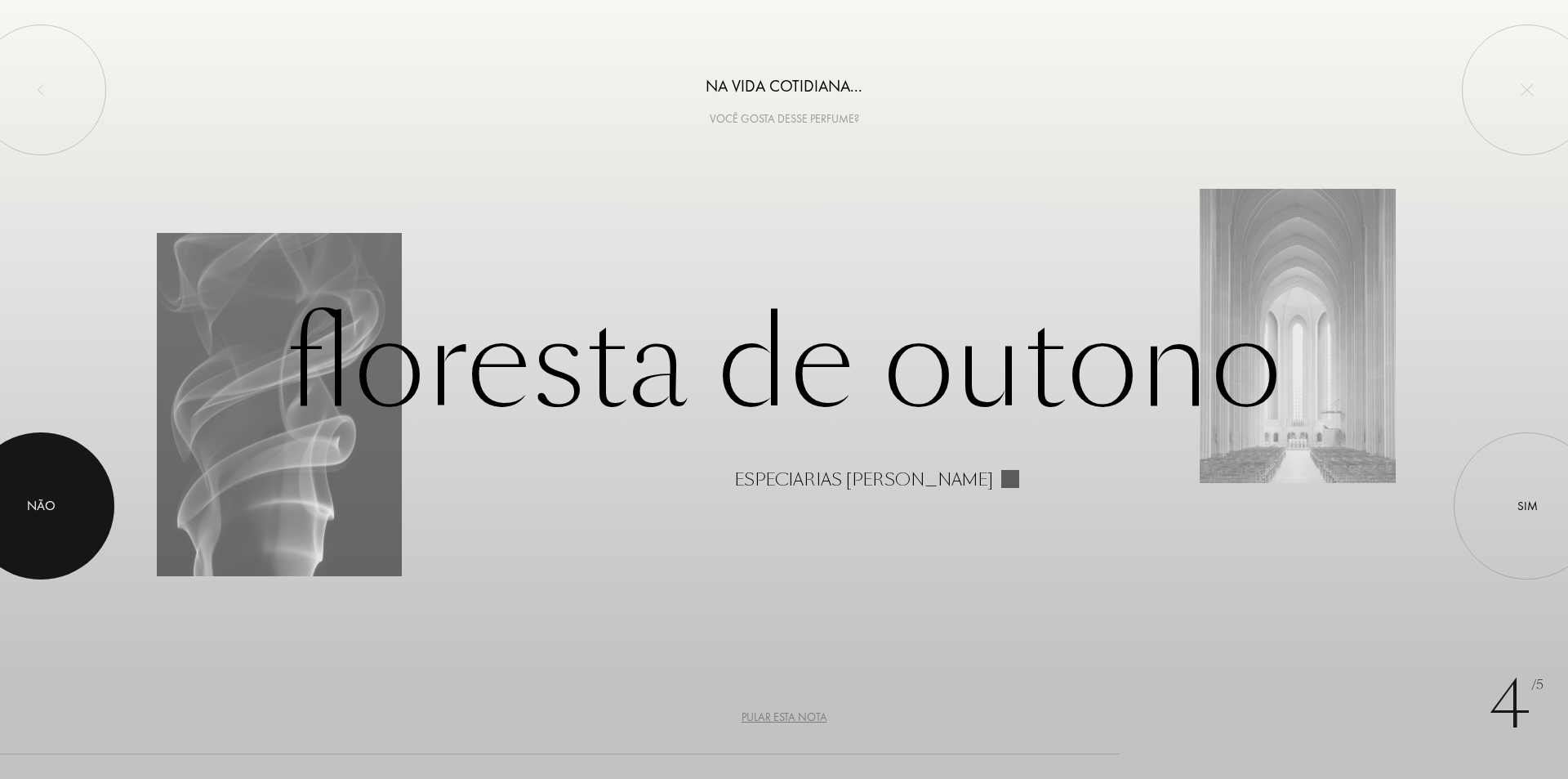
click at [53, 505] on font "Não" at bounding box center [42, 505] width 29 height 17
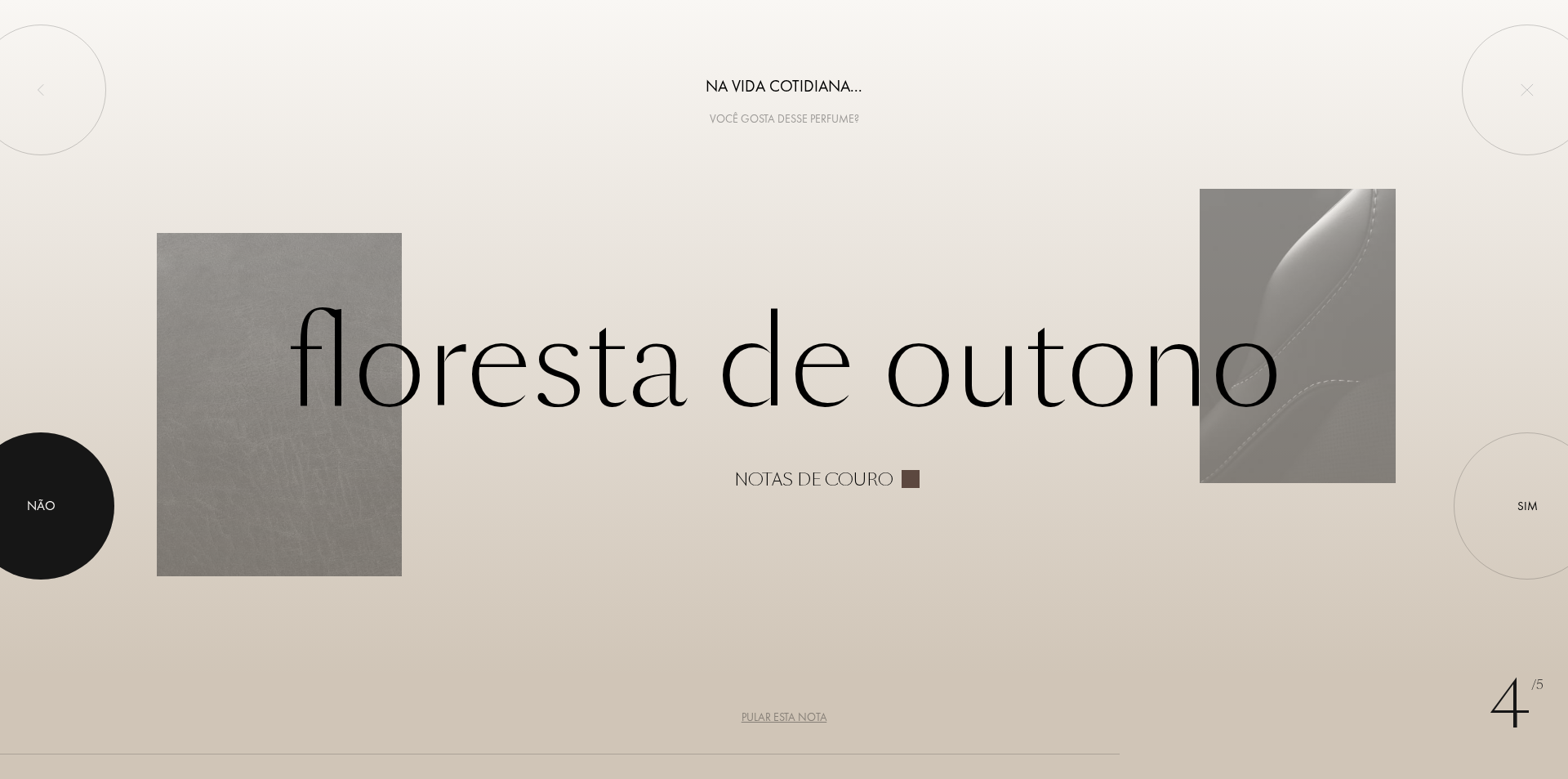
click at [53, 508] on font "Não" at bounding box center [42, 505] width 29 height 17
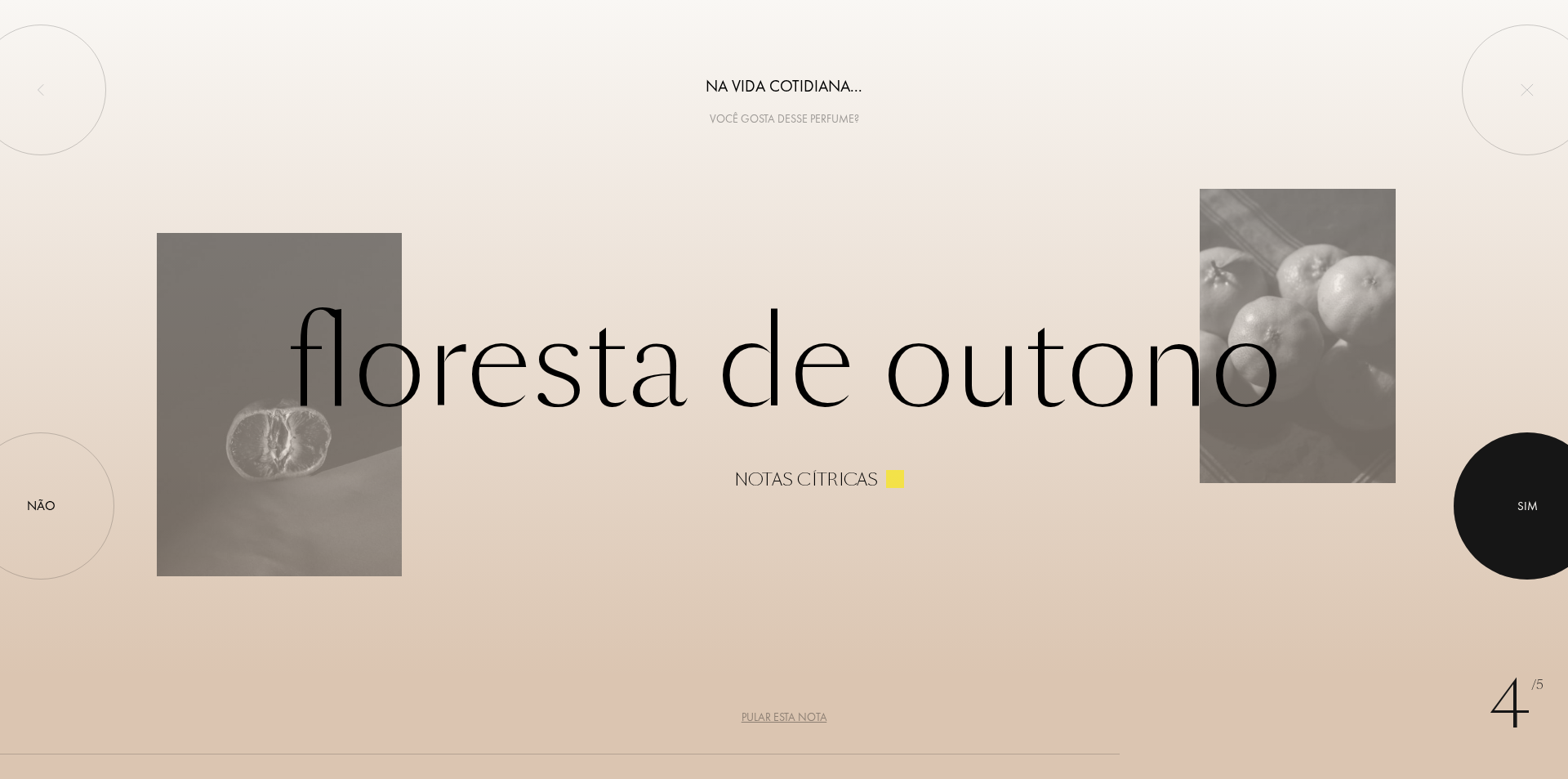
click at [1566, 538] on div at bounding box center [1527, 505] width 147 height 147
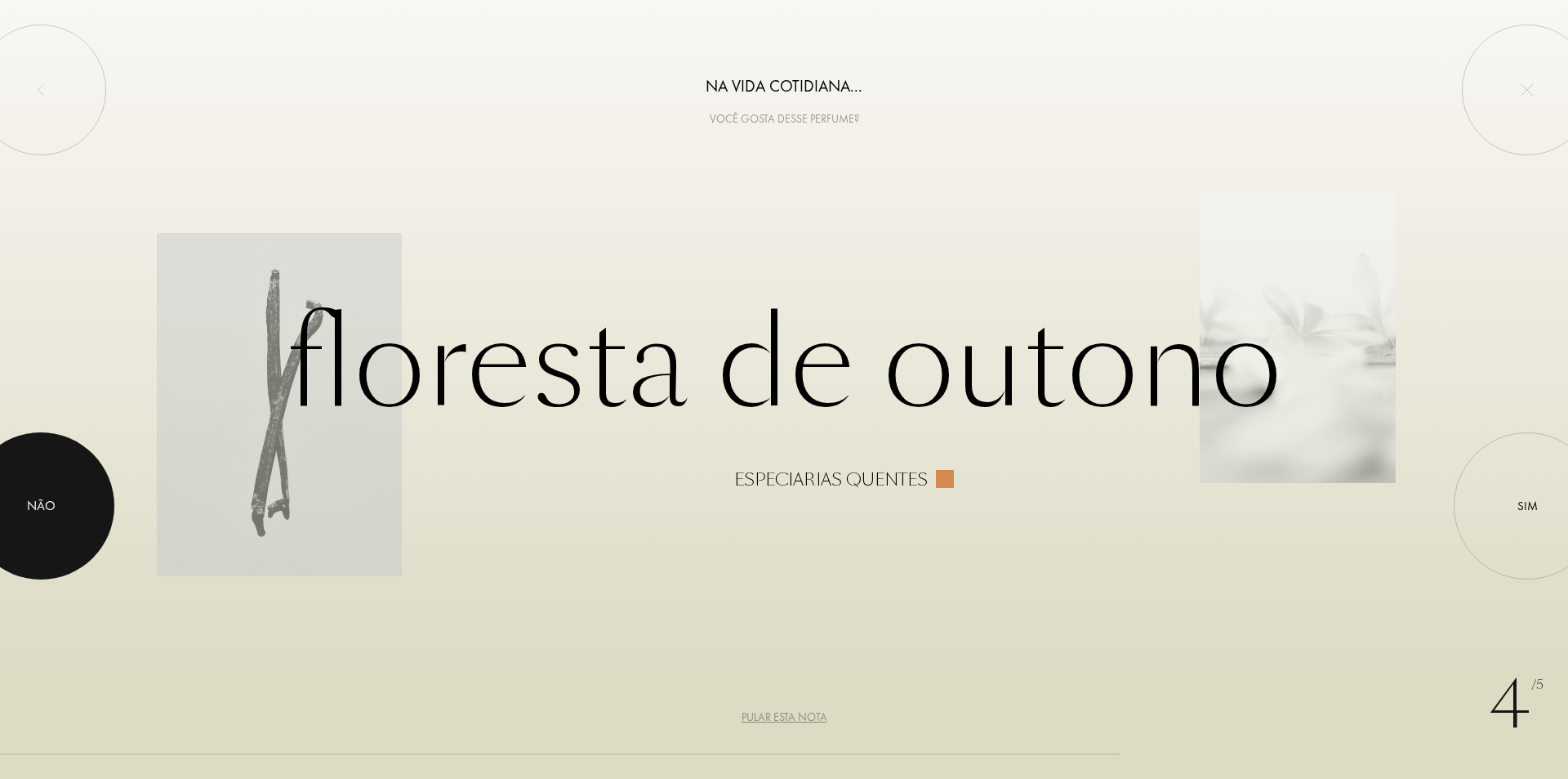
click at [92, 505] on div at bounding box center [41, 505] width 147 height 147
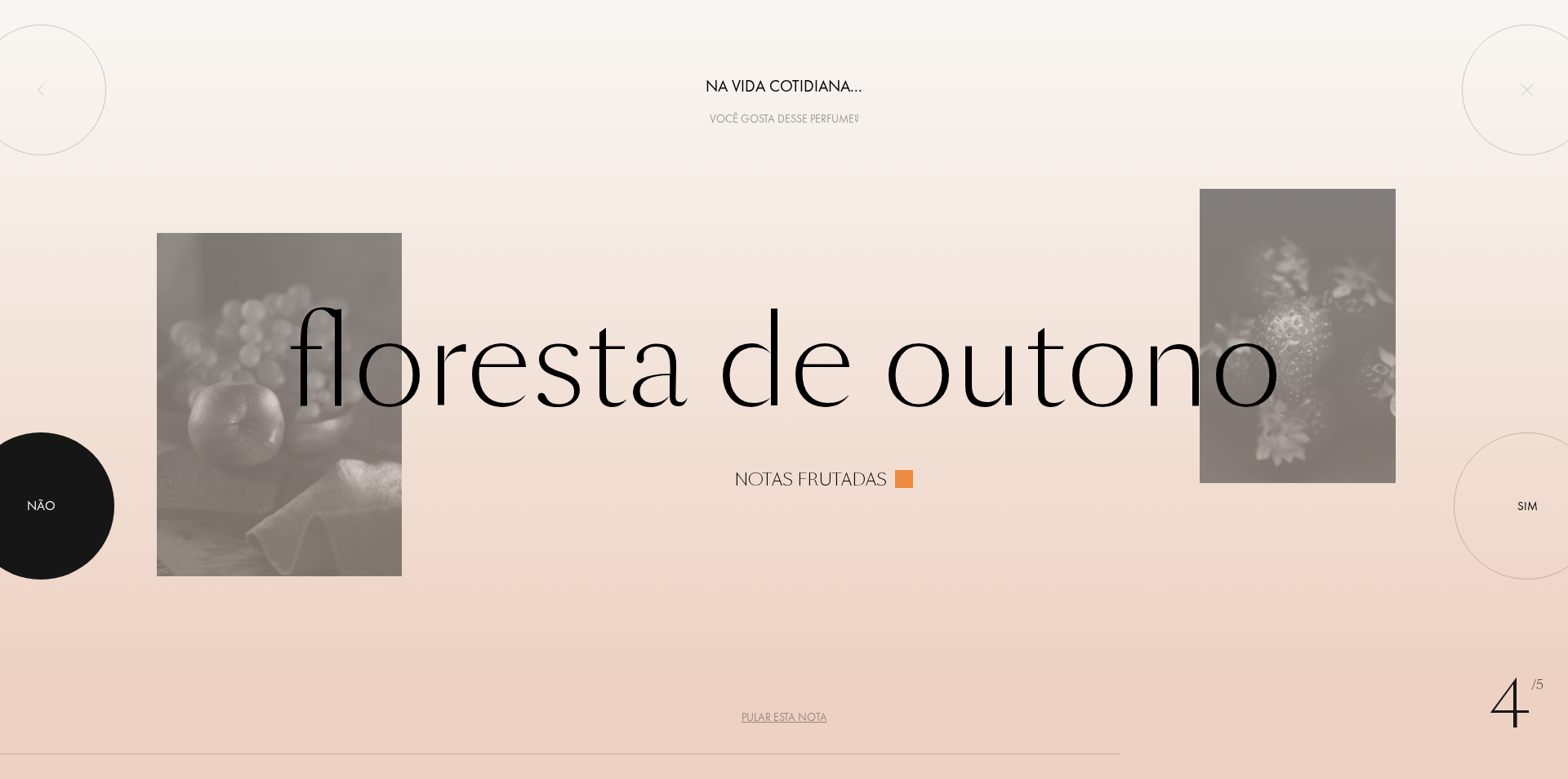
click at [37, 476] on div at bounding box center [41, 505] width 147 height 147
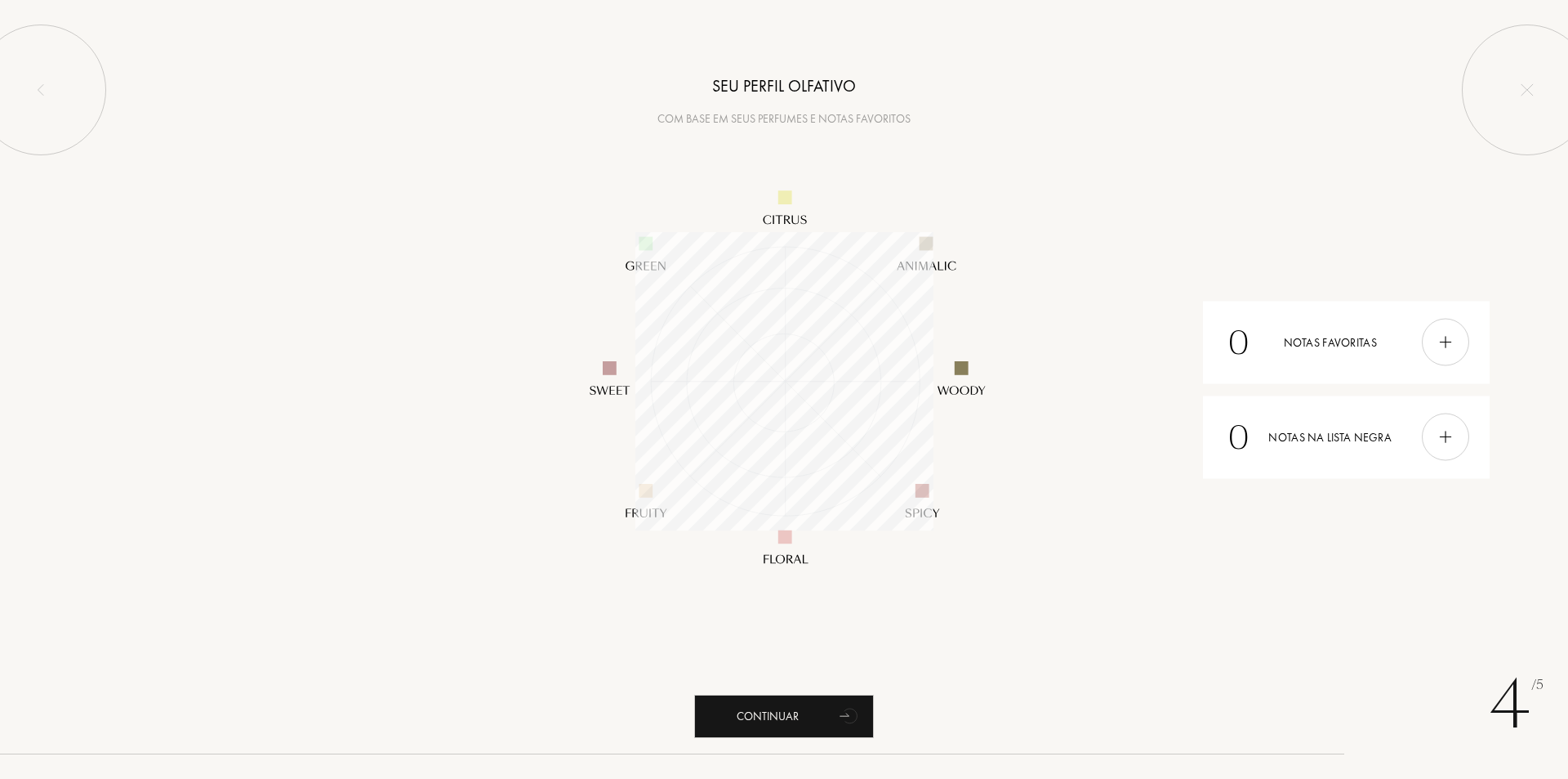
scroll to position [298, 298]
click at [833, 721] on div "Continuar" at bounding box center [784, 716] width 179 height 43
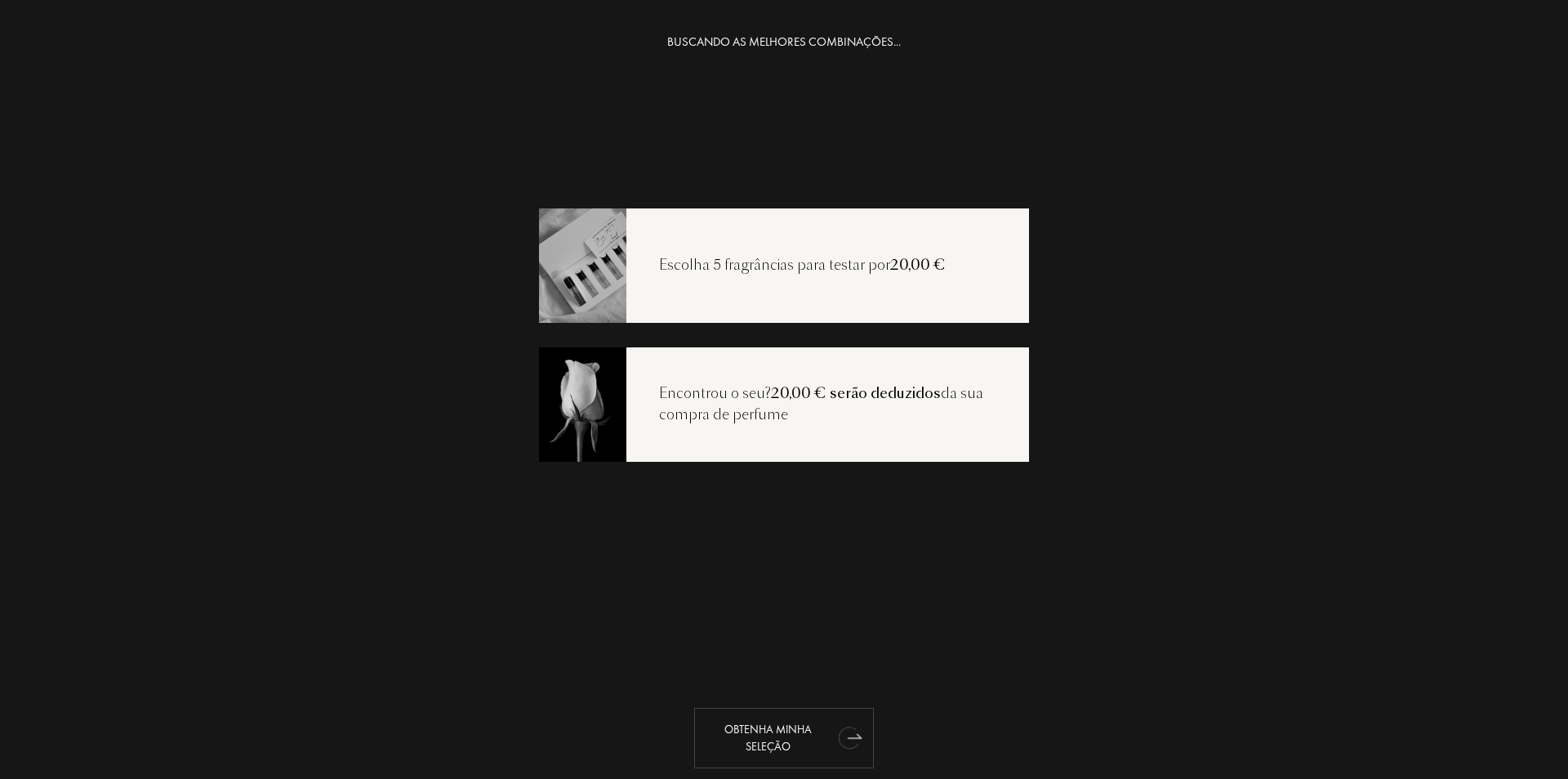
click at [782, 752] on font "Obtenha minha seleção" at bounding box center [768, 737] width 88 height 32
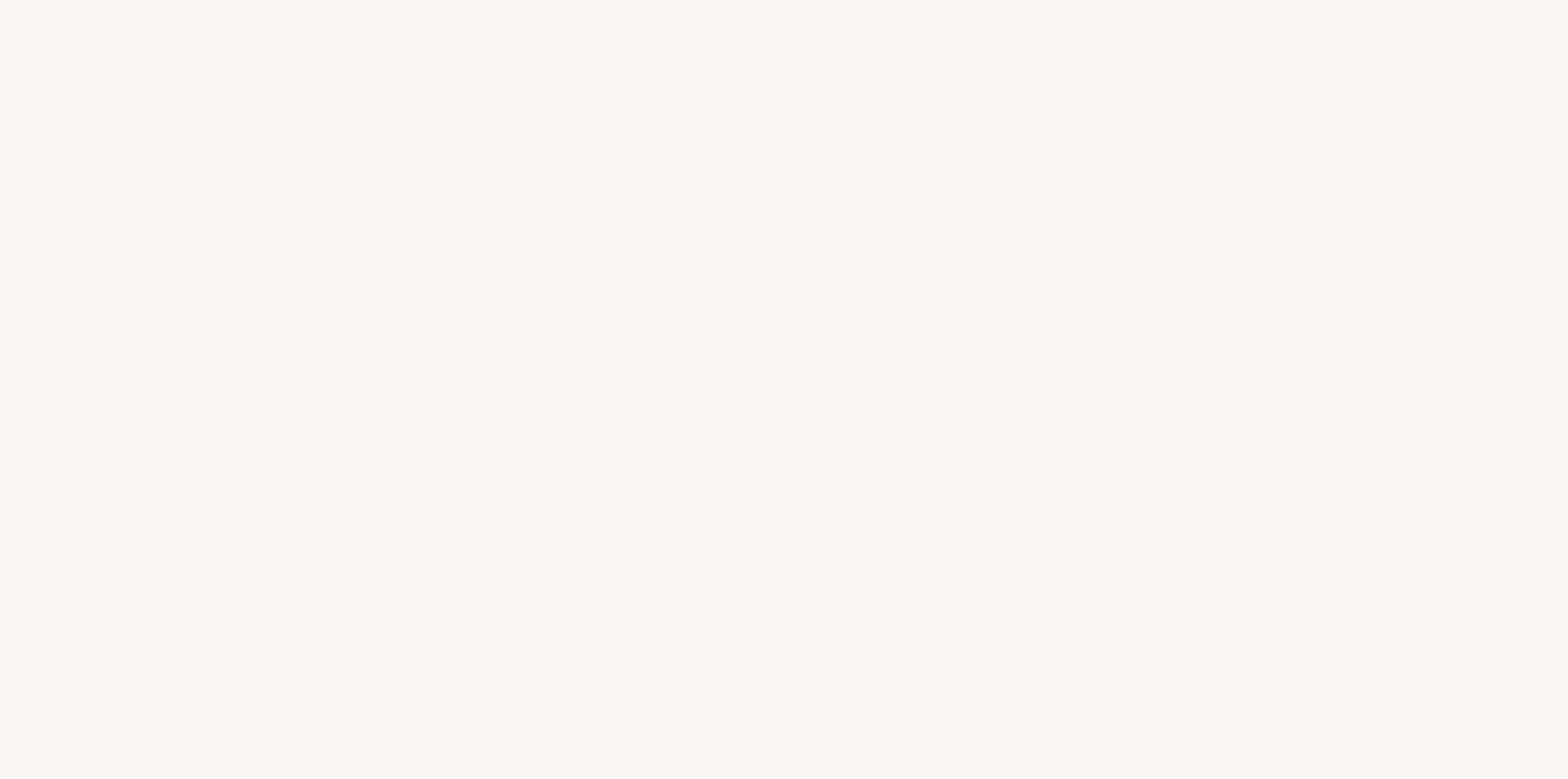
select select "BR"
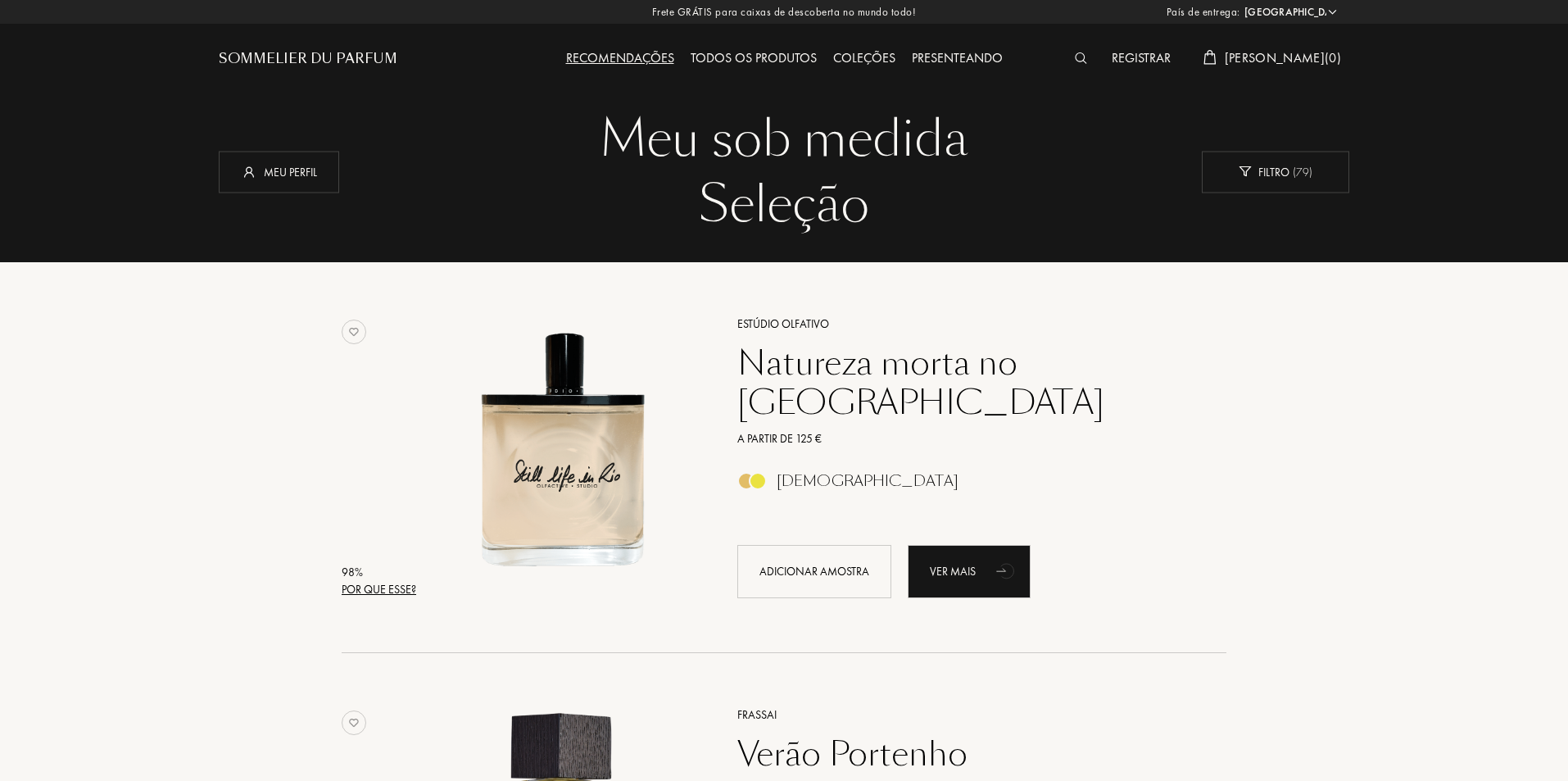
click at [394, 584] on font "Por que esse?" at bounding box center [379, 588] width 74 height 15
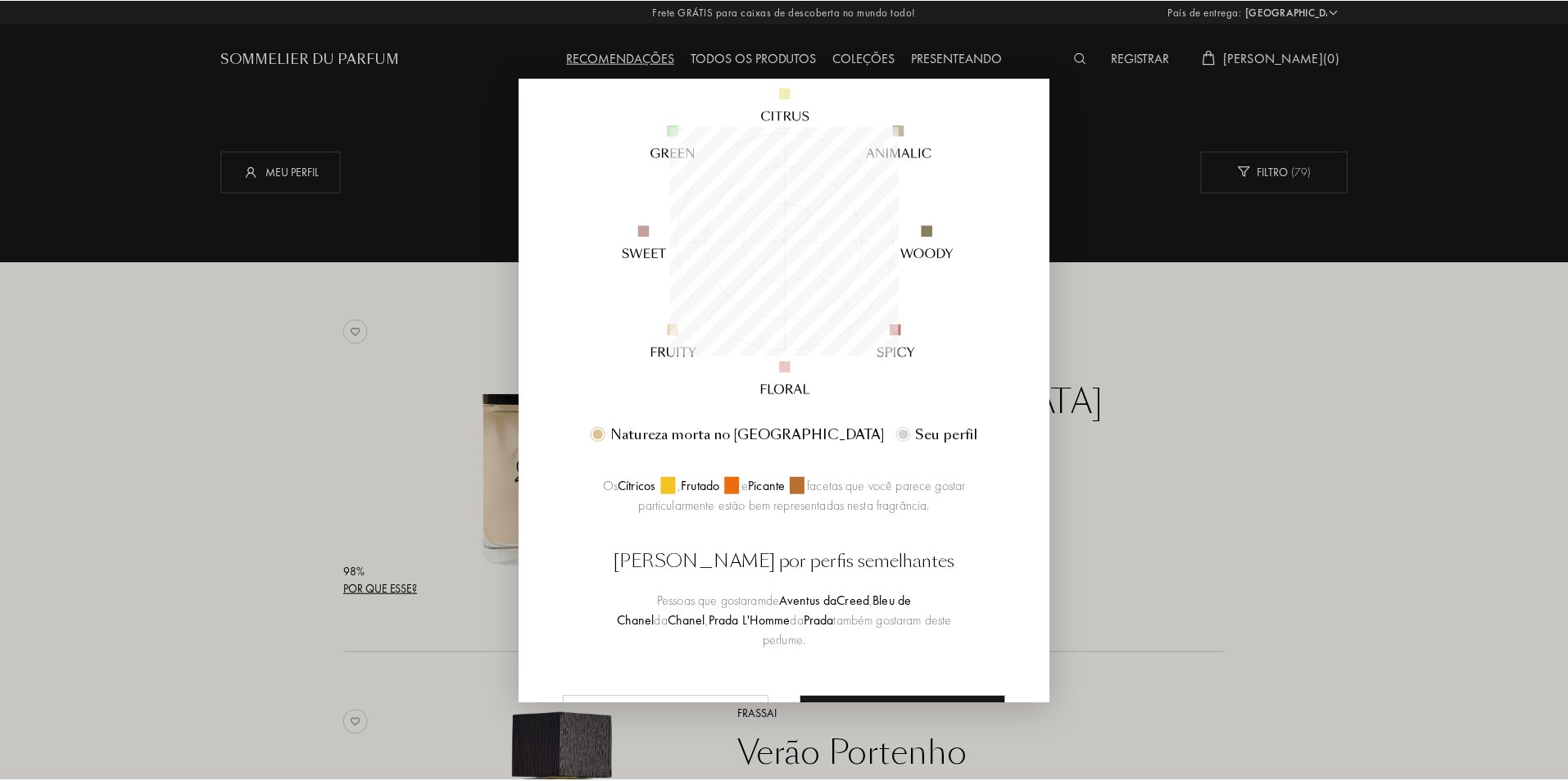
scroll to position [262, 0]
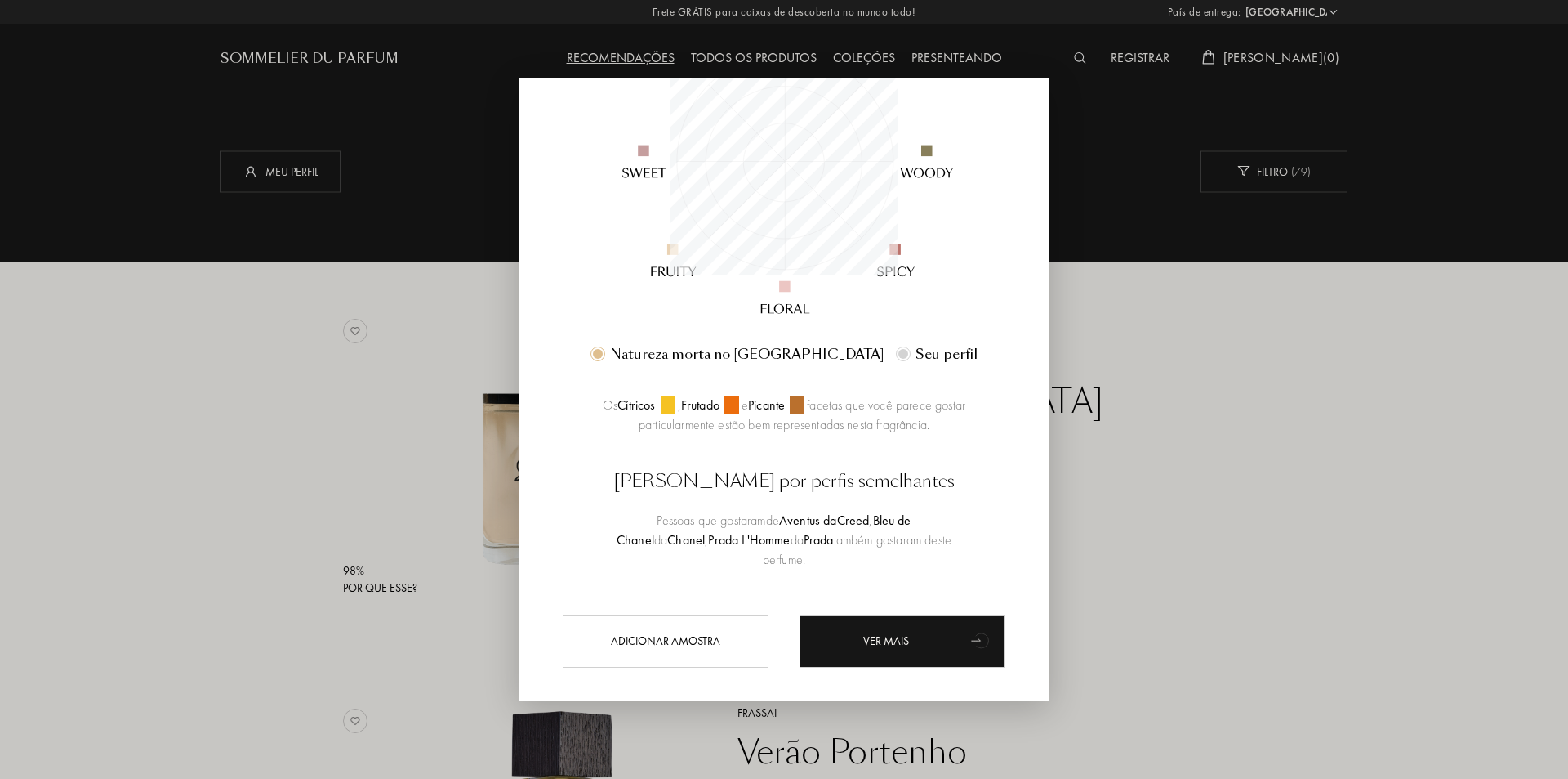
drag, startPoint x: 847, startPoint y: 356, endPoint x: 645, endPoint y: 458, distance: 226.3
click at [645, 458] on div "Por que esse? Mais que outro Olfato Aqui está uma comparação do perfil olfativo…" at bounding box center [783, 217] width 457 height 751
click at [387, 400] on div at bounding box center [784, 390] width 1568 height 779
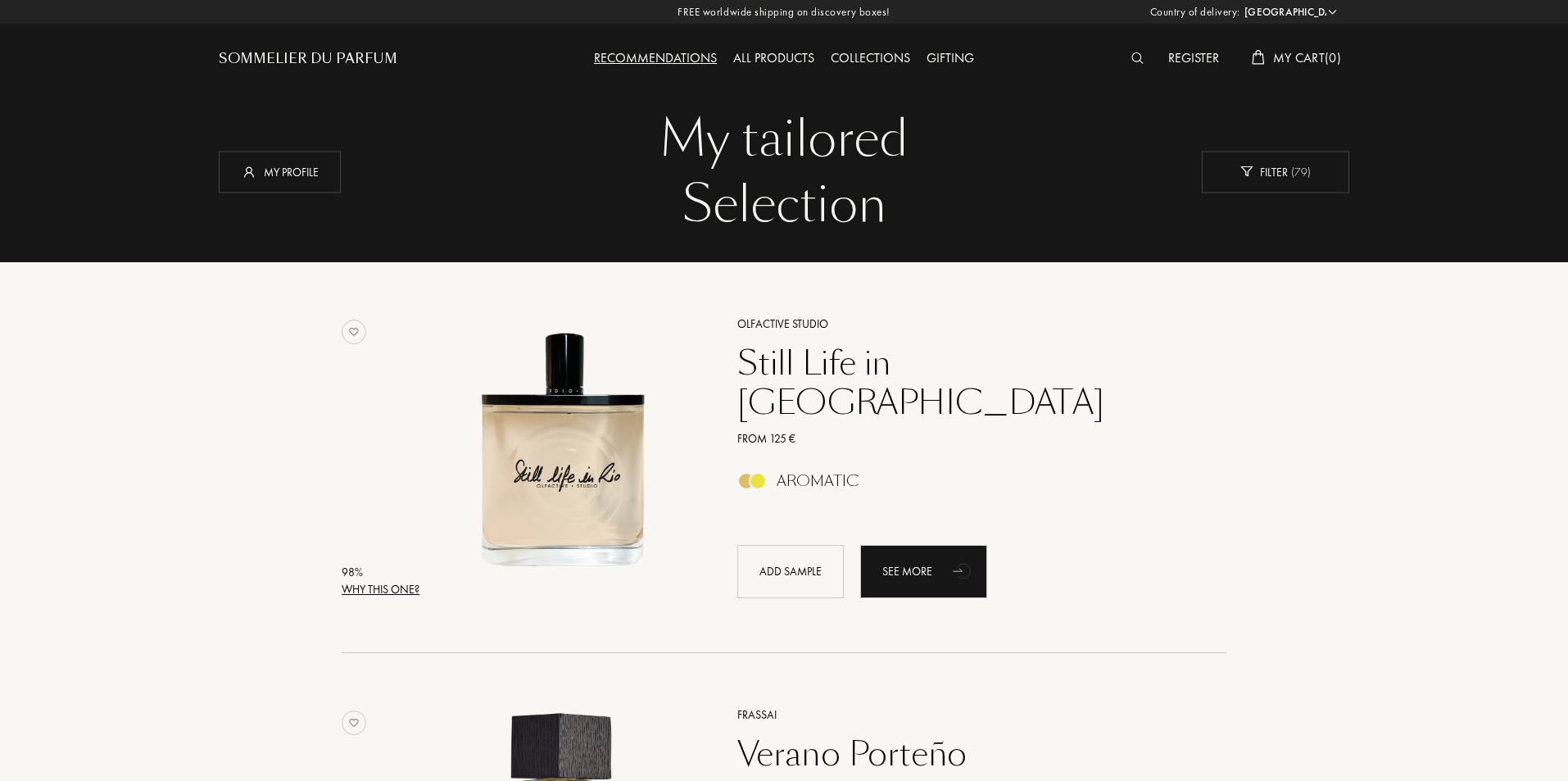
drag, startPoint x: 1050, startPoint y: 377, endPoint x: 971, endPoint y: 403, distance: 83.2
click at [892, 414] on div "Olfactive Studio Still Life in Rio From 125 € Aromatic Add sample See more" at bounding box center [963, 456] width 502 height 322
drag, startPoint x: 715, startPoint y: 266, endPoint x: 926, endPoint y: 359, distance: 230.6
click at [963, 361] on div "98 % Why this one? Olfactive Studio Still Life in Rio From 125 € Aromatic Add s…" at bounding box center [784, 458] width 1130 height 391
